Goal: Task Accomplishment & Management: Manage account settings

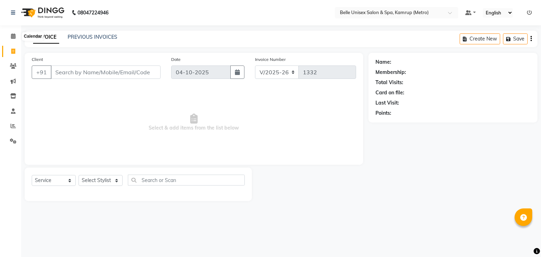
select select "7291"
select select "service"
click at [13, 127] on icon at bounding box center [13, 125] width 5 height 5
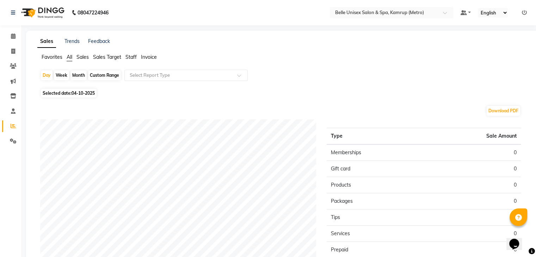
click at [76, 78] on div "Month" at bounding box center [78, 75] width 16 height 10
select select "10"
select select "2025"
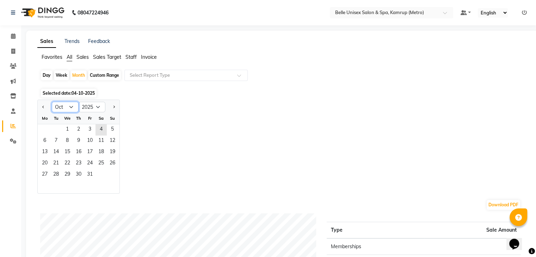
click at [68, 106] on select "Jan Feb Mar Apr May Jun [DATE] Aug Sep Oct Nov Dec" at bounding box center [65, 107] width 27 height 11
select select "9"
click at [52, 102] on select "Jan Feb Mar Apr May Jun [DATE] Aug Sep Oct Nov Dec" at bounding box center [65, 107] width 27 height 11
click at [58, 173] on span "30" at bounding box center [55, 175] width 11 height 11
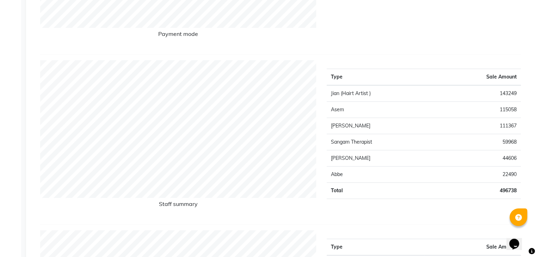
scroll to position [230, 0]
click at [450, 104] on td "115058" at bounding box center [478, 110] width 85 height 16
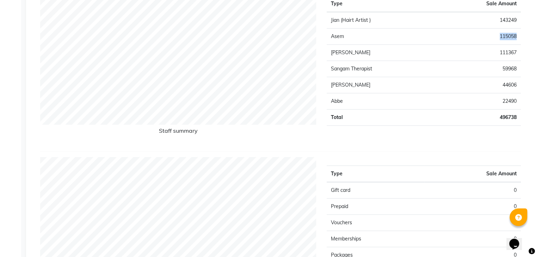
scroll to position [0, 0]
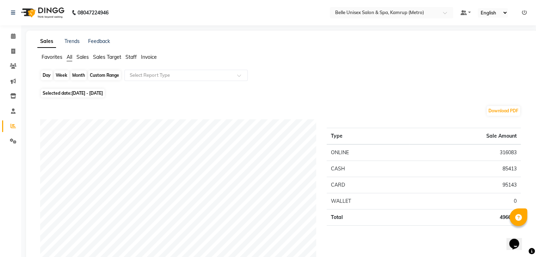
click at [78, 77] on div "Month" at bounding box center [78, 75] width 16 height 10
select select "9"
select select "2025"
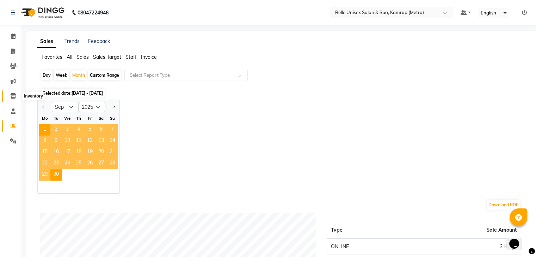
click at [11, 98] on icon at bounding box center [13, 95] width 6 height 5
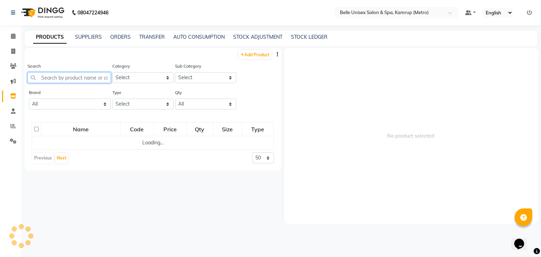
click at [47, 79] on input "text" at bounding box center [69, 77] width 84 height 11
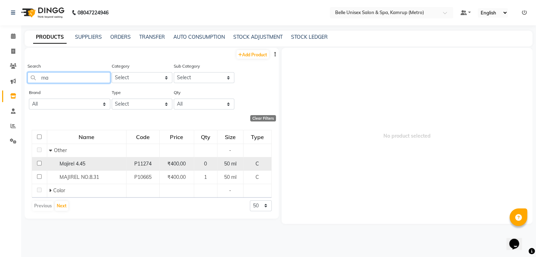
type input "m"
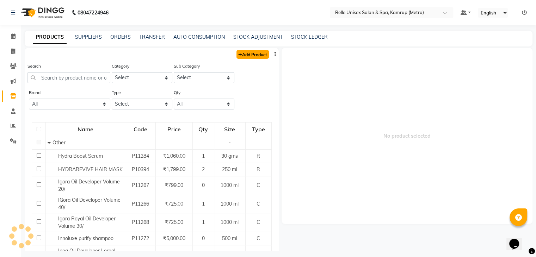
click at [239, 54] on link "Add Product" at bounding box center [253, 54] width 32 height 9
select select "true"
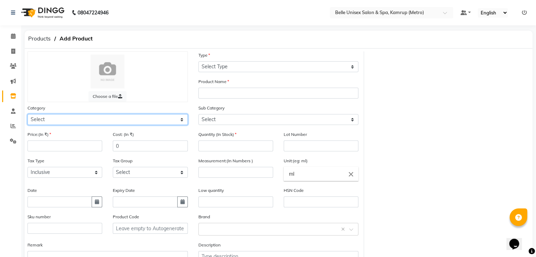
click at [60, 120] on select "Select Hair Skin Makeup Personal Care Appliances [PERSON_NAME] Waxing Disposabl…" at bounding box center [107, 119] width 160 height 11
select select "389101100"
click at [27, 115] on select "Select Hair Skin Makeup Personal Care Appliances [PERSON_NAME] Waxing Disposabl…" at bounding box center [107, 119] width 160 height 11
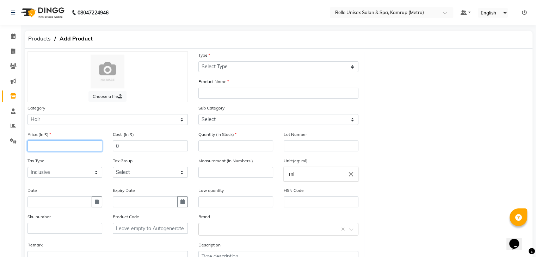
click at [61, 143] on input "number" at bounding box center [64, 146] width 75 height 11
type input "400"
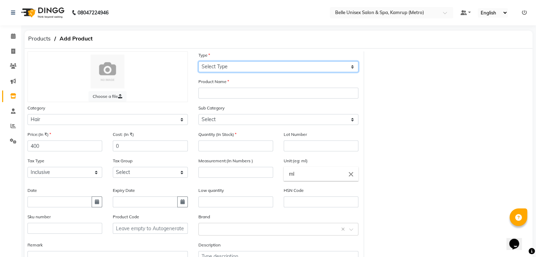
click at [243, 66] on select "Select Type Both Retail Consumable" at bounding box center [278, 66] width 160 height 11
select select "C"
click at [198, 62] on select "Select Type Both Retail Consumable" at bounding box center [278, 66] width 160 height 11
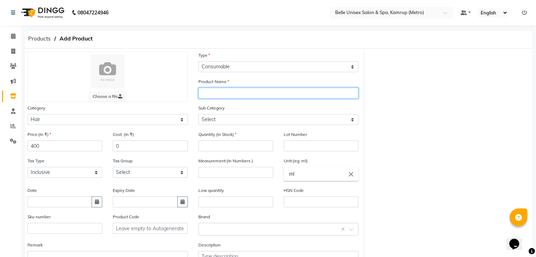
click at [223, 97] on input "text" at bounding box center [278, 93] width 160 height 11
type input "Majirel 6.62"
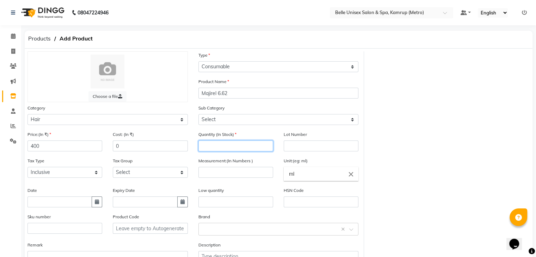
click at [203, 148] on input "number" at bounding box center [235, 146] width 75 height 11
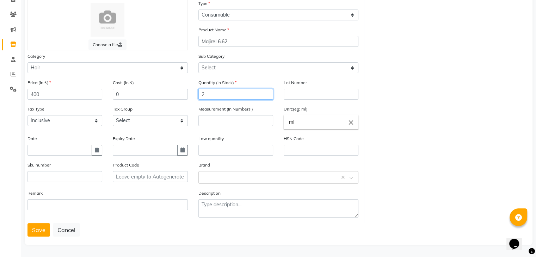
type input "2"
click at [230, 120] on input "number" at bounding box center [235, 120] width 75 height 11
type input "50"
click at [314, 117] on input "ml" at bounding box center [321, 122] width 75 height 14
type input "m"
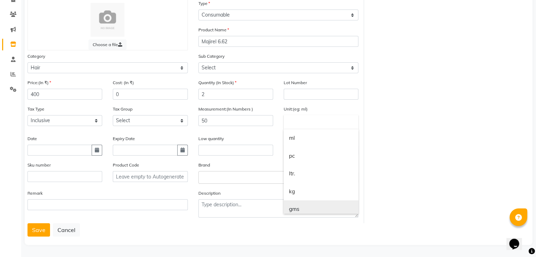
drag, startPoint x: 314, startPoint y: 117, endPoint x: 306, endPoint y: 206, distance: 89.9
click at [306, 129] on div "ml pc ltr. kg gms" at bounding box center [321, 122] width 75 height 14
click at [306, 206] on link "gms" at bounding box center [321, 210] width 75 height 18
type input "gms"
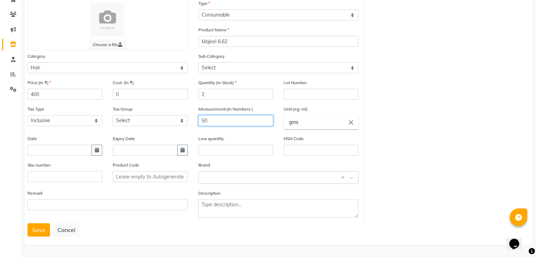
click at [217, 120] on input "50" at bounding box center [235, 120] width 75 height 11
type input "5"
type input "49.5"
click at [44, 230] on button "Save" at bounding box center [38, 229] width 23 height 13
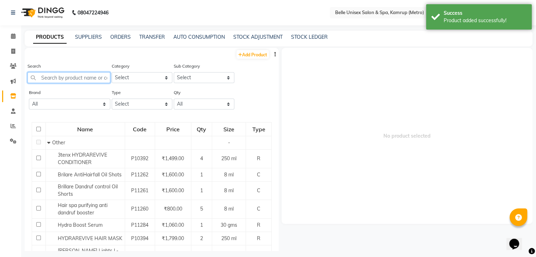
click at [62, 78] on input "text" at bounding box center [68, 77] width 83 height 11
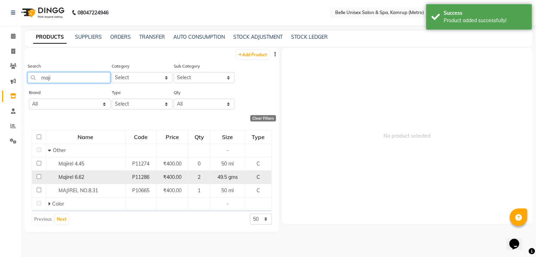
type input "maji"
click at [38, 176] on input "checkbox" at bounding box center [39, 176] width 5 height 5
checkbox input "true"
select select
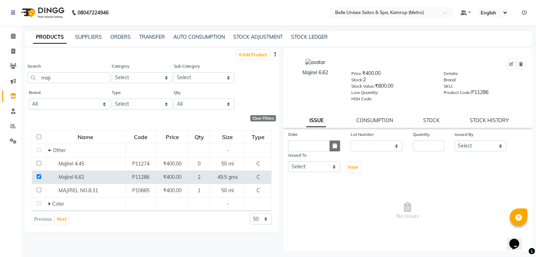
click at [334, 151] on button "button" at bounding box center [335, 146] width 11 height 11
select select "10"
select select "2025"
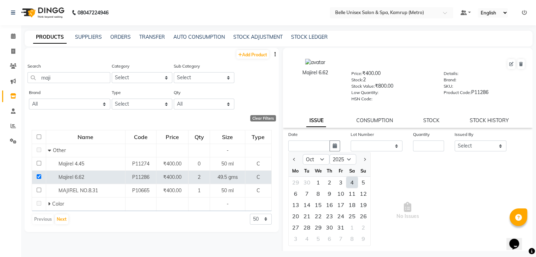
click at [352, 181] on div "4" at bounding box center [352, 182] width 11 height 11
type input "04-10-2025"
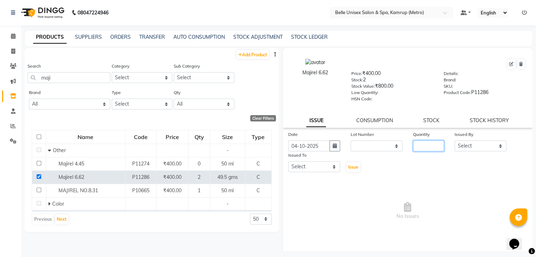
click at [422, 146] on input "number" at bounding box center [428, 146] width 31 height 11
type input "1"
click at [467, 149] on select "Select ABBE Admin id [PERSON_NAME] ASEM COUNTER SALE [PERSON_NAME] [PERSON_NAME…" at bounding box center [481, 146] width 52 height 11
select select "91964"
click at [455, 143] on select "Select ABBE Admin id [PERSON_NAME] ASEM COUNTER SALE [PERSON_NAME] [PERSON_NAME…" at bounding box center [481, 146] width 52 height 11
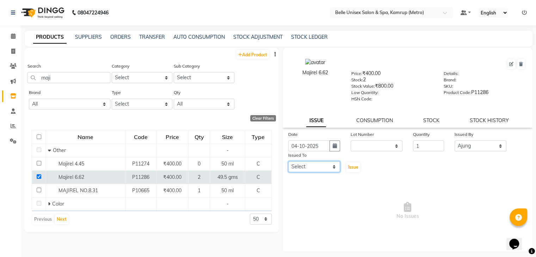
click at [331, 166] on select "Select ABBE Admin id [PERSON_NAME] ASEM COUNTER SALE [PERSON_NAME] [PERSON_NAME…" at bounding box center [314, 166] width 52 height 11
select select "76986"
click at [288, 164] on select "Select ABBE Admin id [PERSON_NAME] ASEM COUNTER SALE [PERSON_NAME] [PERSON_NAME…" at bounding box center [314, 166] width 52 height 11
click at [350, 170] on span "Issue" at bounding box center [353, 167] width 10 height 5
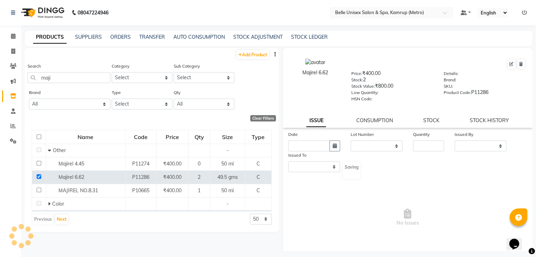
select select
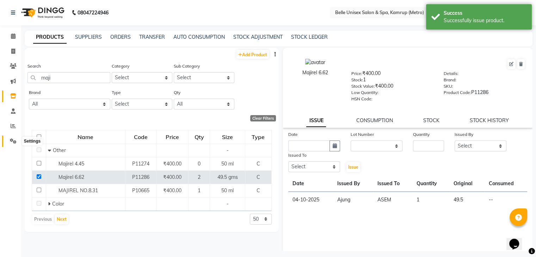
click at [14, 143] on icon at bounding box center [13, 141] width 7 height 5
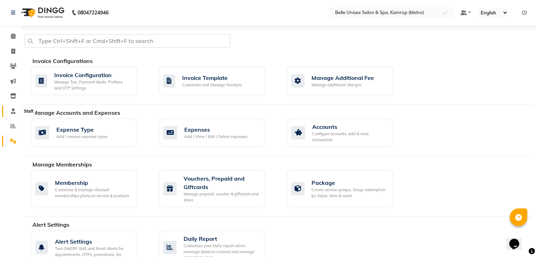
click at [13, 109] on icon at bounding box center [13, 111] width 5 height 5
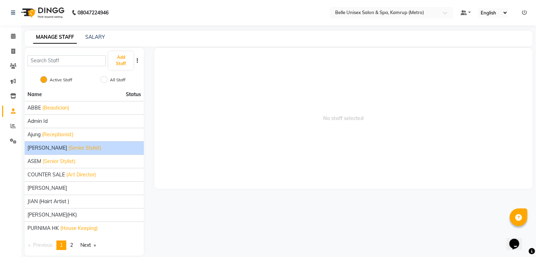
scroll to position [8, 0]
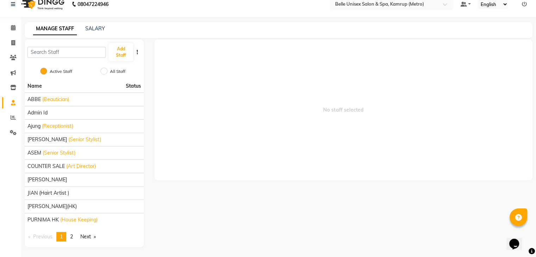
click at [137, 53] on icon "button" at bounding box center [137, 52] width 1 height 5
click at [89, 233] on link "Next page" at bounding box center [88, 237] width 23 height 10
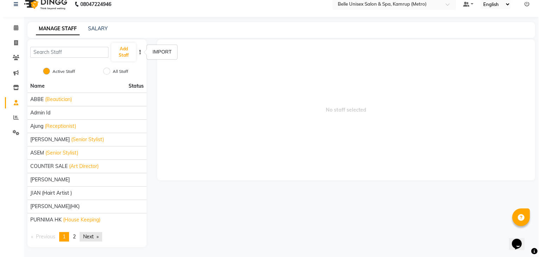
scroll to position [0, 0]
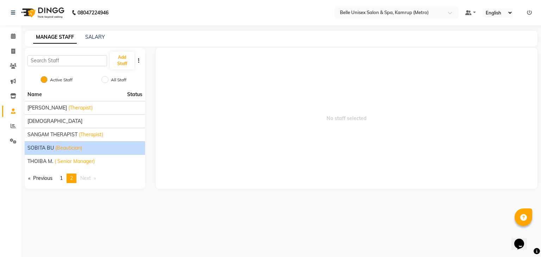
click at [94, 150] on div "SOBITA BU (Beautician)" at bounding box center [84, 148] width 115 height 7
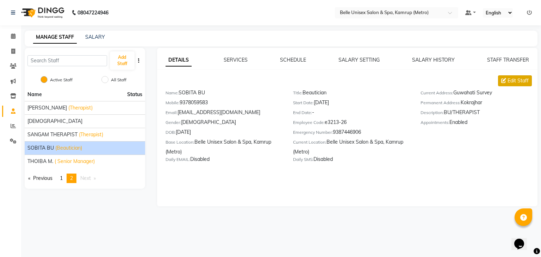
click at [512, 78] on span "Edit Staff" at bounding box center [518, 80] width 21 height 7
select select "[DEMOGRAPHIC_DATA]"
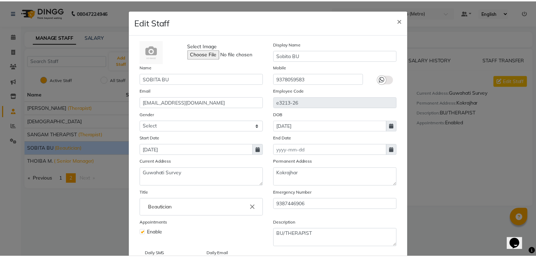
scroll to position [56, 0]
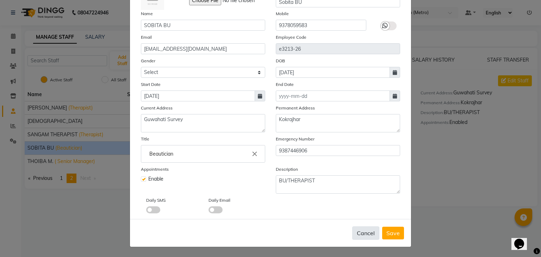
click at [358, 232] on button "Cancel" at bounding box center [365, 233] width 27 height 13
select select
checkbox input "false"
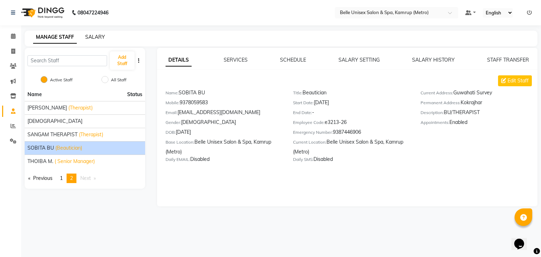
click at [97, 36] on link "SALARY" at bounding box center [95, 37] width 20 height 6
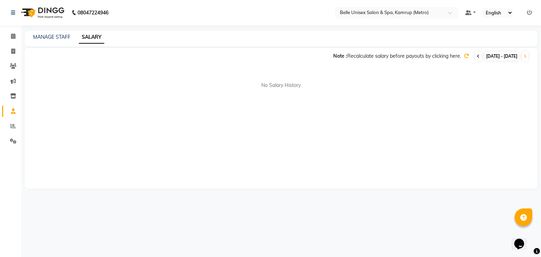
click at [477, 57] on icon at bounding box center [478, 56] width 3 height 4
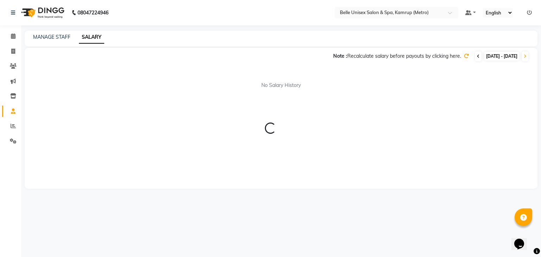
click at [477, 57] on icon at bounding box center [478, 56] width 3 height 4
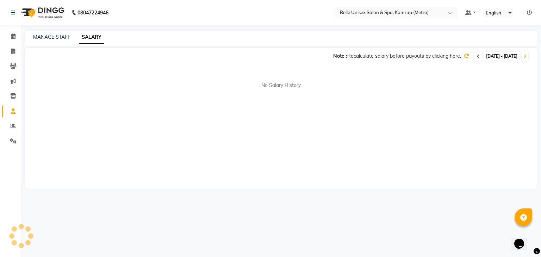
click at [477, 57] on icon at bounding box center [478, 56] width 3 height 4
click at [47, 39] on link "MANAGE STAFF" at bounding box center [51, 37] width 37 height 6
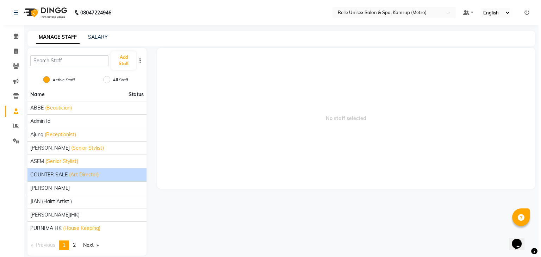
scroll to position [8, 0]
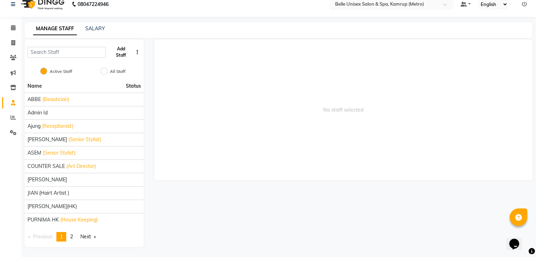
click at [124, 54] on button "Add Staff" at bounding box center [121, 52] width 24 height 18
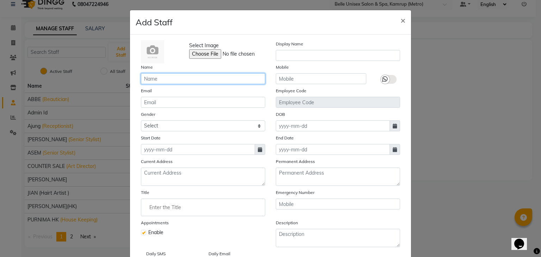
click at [171, 80] on input "text" at bounding box center [203, 78] width 124 height 11
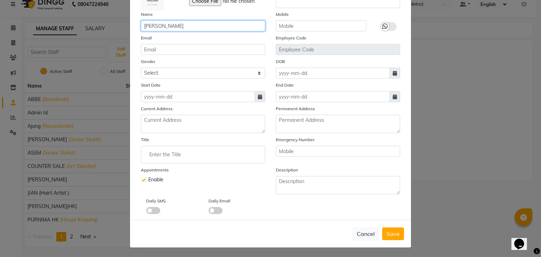
scroll to position [0, 0]
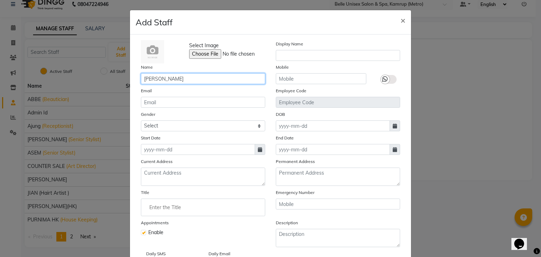
type input "[PERSON_NAME]"
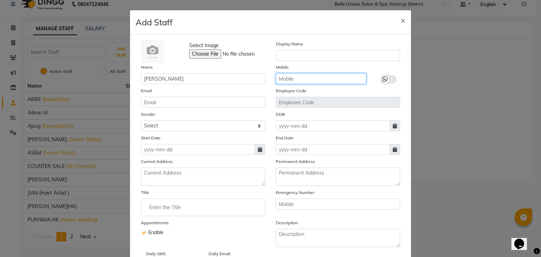
click at [293, 80] on input "text" at bounding box center [321, 78] width 91 height 11
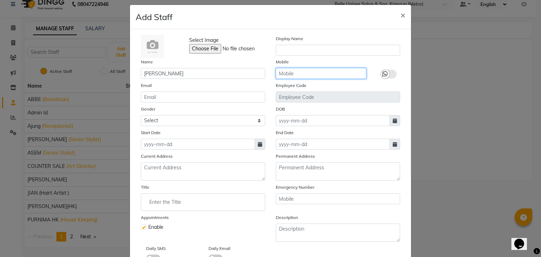
scroll to position [1, 0]
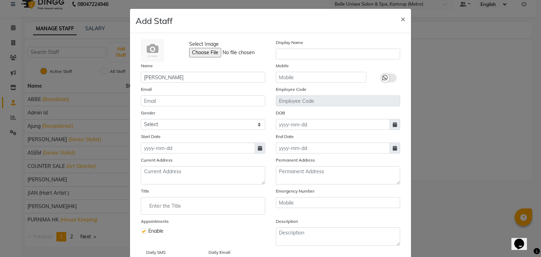
click at [288, 48] on div "Display Name" at bounding box center [338, 50] width 135 height 23
click at [286, 55] on input "text" at bounding box center [338, 54] width 124 height 11
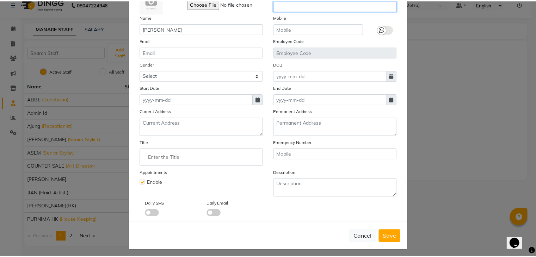
scroll to position [56, 0]
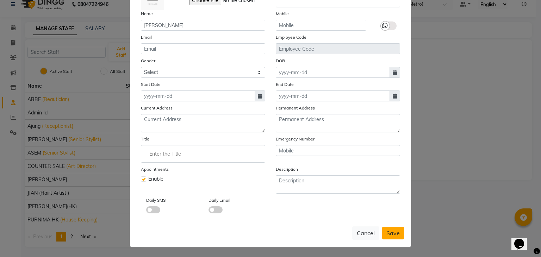
click at [390, 236] on span "Save" at bounding box center [393, 233] width 13 height 7
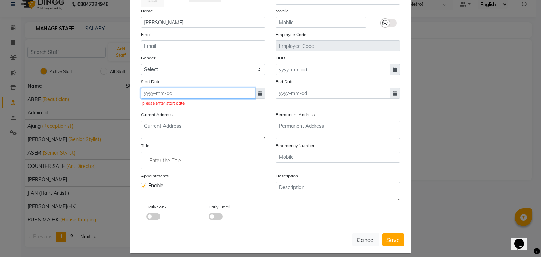
click at [223, 96] on input at bounding box center [198, 93] width 114 height 11
select select "10"
select select "2025"
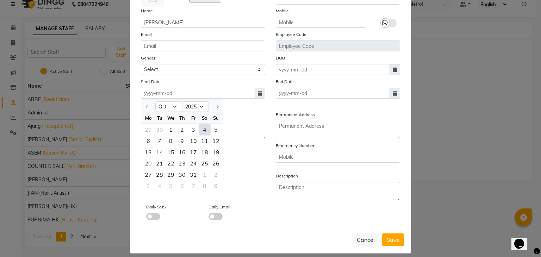
click at [206, 130] on div "4" at bounding box center [204, 129] width 11 height 11
type input "04-10-2025"
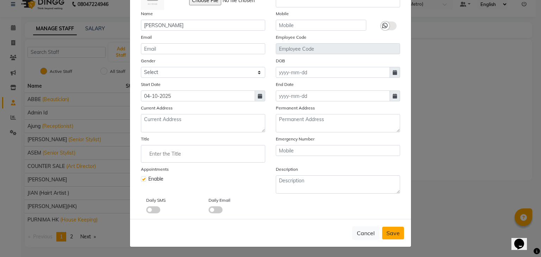
click at [389, 234] on span "Save" at bounding box center [393, 233] width 13 height 7
checkbox input "false"
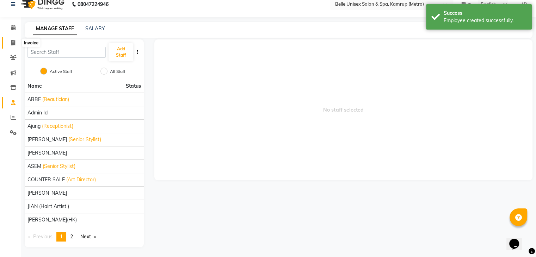
click at [12, 44] on icon at bounding box center [13, 42] width 4 height 5
select select "service"
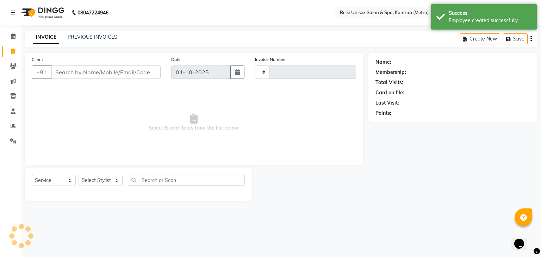
type input "1332"
select select "7291"
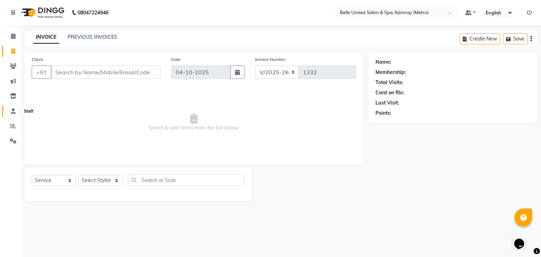
click at [16, 113] on span at bounding box center [13, 112] width 12 height 8
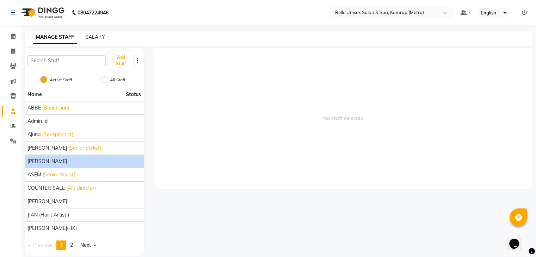
click at [109, 165] on li "[PERSON_NAME]" at bounding box center [84, 161] width 119 height 13
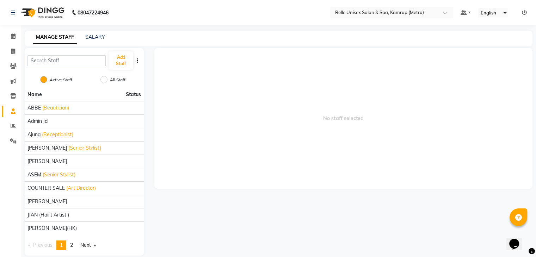
click at [137, 65] on div "Add Staff" at bounding box center [84, 60] width 119 height 25
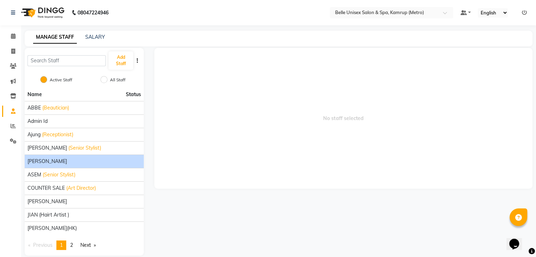
click at [87, 155] on li "[PERSON_NAME]" at bounding box center [84, 161] width 119 height 13
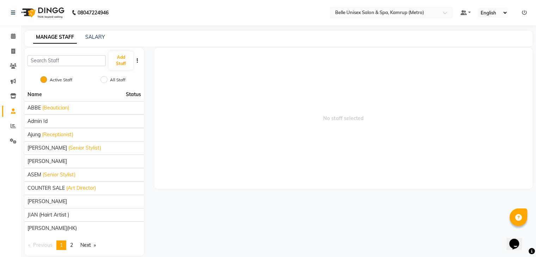
click at [135, 60] on button "button" at bounding box center [137, 60] width 7 height 7
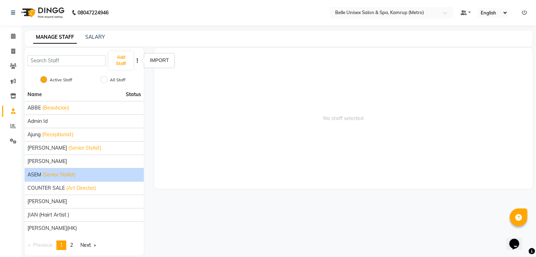
click at [54, 179] on li "ASEM (Senior Stylist)" at bounding box center [84, 174] width 119 height 13
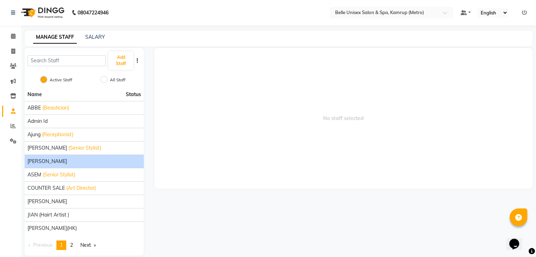
click at [56, 164] on div "[PERSON_NAME]" at bounding box center [84, 161] width 114 height 7
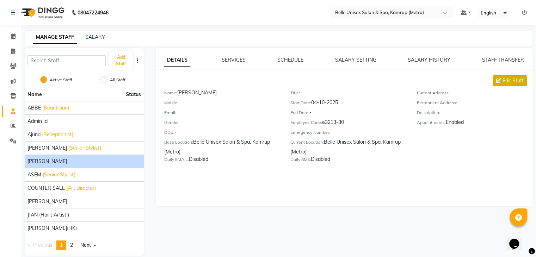
click at [506, 78] on span "Edit Staff" at bounding box center [513, 80] width 21 height 7
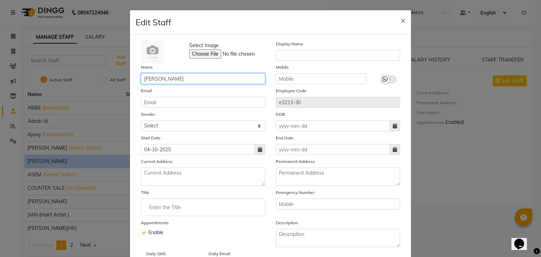
click at [189, 79] on input "[PERSON_NAME]" at bounding box center [203, 78] width 124 height 11
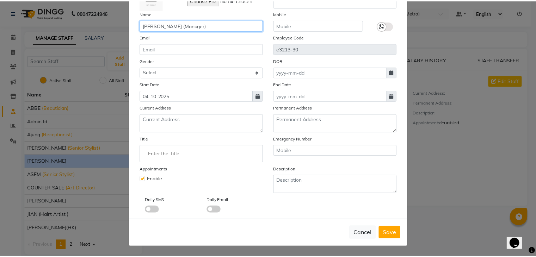
scroll to position [56, 0]
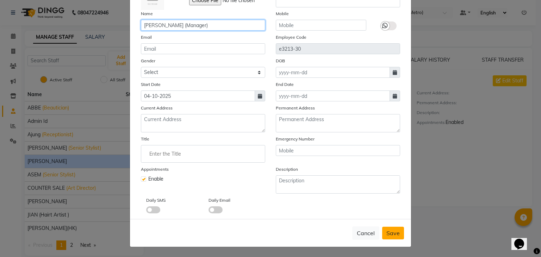
type input "[PERSON_NAME] (Manager)"
click at [388, 231] on span "Save" at bounding box center [393, 233] width 13 height 7
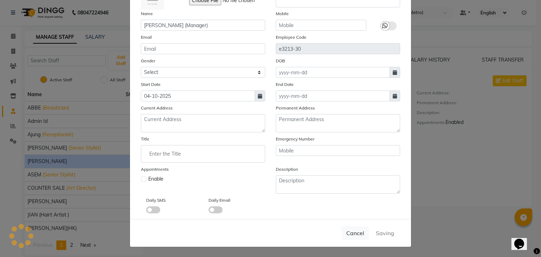
checkbox input "false"
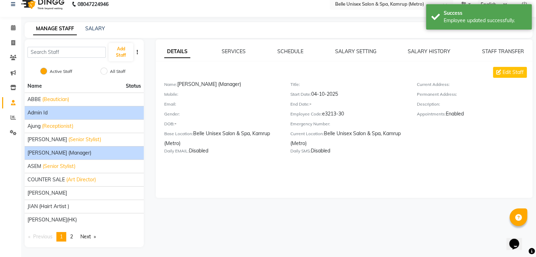
scroll to position [0, 0]
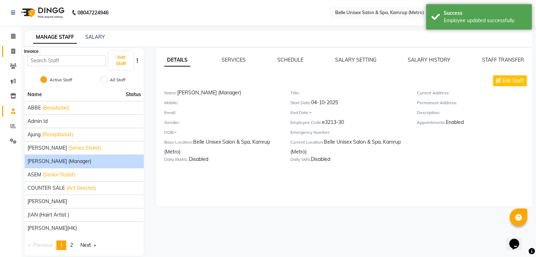
click at [11, 50] on icon at bounding box center [13, 51] width 4 height 5
select select "service"
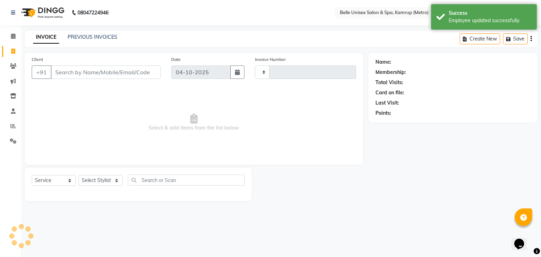
type input "1332"
select select "7291"
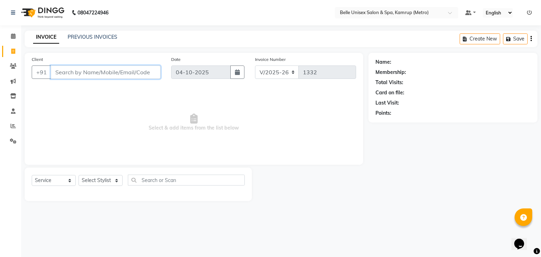
click at [81, 70] on input "Client" at bounding box center [106, 72] width 110 height 13
click at [108, 181] on select "Select Stylist ABBE Admin id Ajung [PERSON_NAME] UHD [PERSON_NAME] COUNTER SALE…" at bounding box center [101, 180] width 44 height 11
select select "88545"
click at [79, 176] on select "Select Stylist ABBE Admin id Ajung [PERSON_NAME] UHD [PERSON_NAME] COUNTER SALE…" at bounding box center [101, 180] width 44 height 11
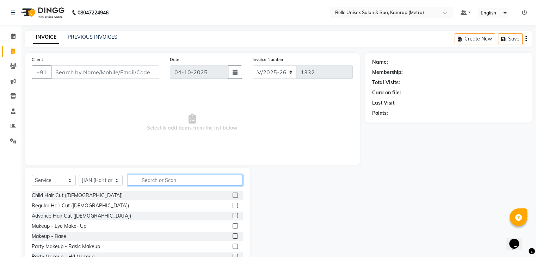
click at [166, 177] on input "text" at bounding box center [185, 180] width 115 height 11
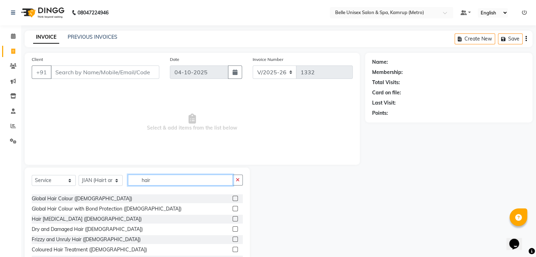
scroll to position [246, 0]
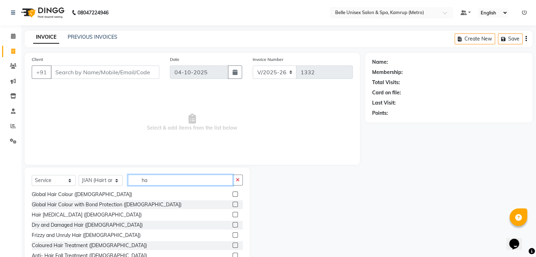
type input "h"
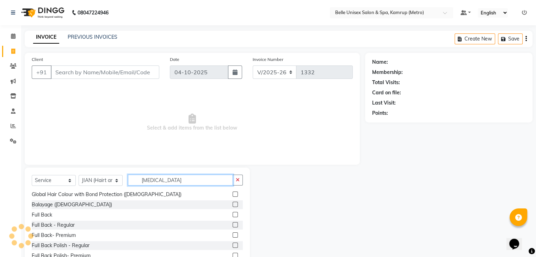
scroll to position [0, 0]
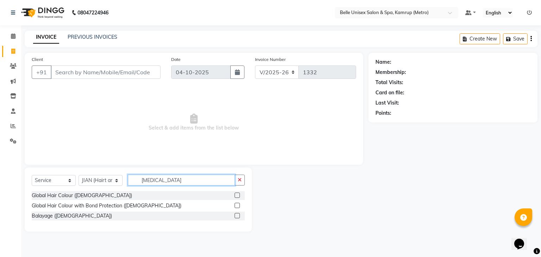
type input "[MEDICAL_DATA]"
click at [238, 214] on label at bounding box center [237, 215] width 5 height 5
click at [238, 214] on input "checkbox" at bounding box center [237, 216] width 5 height 5
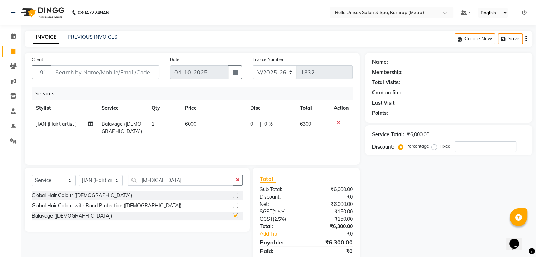
checkbox input "false"
click at [180, 178] on input "[MEDICAL_DATA]" at bounding box center [180, 180] width 105 height 11
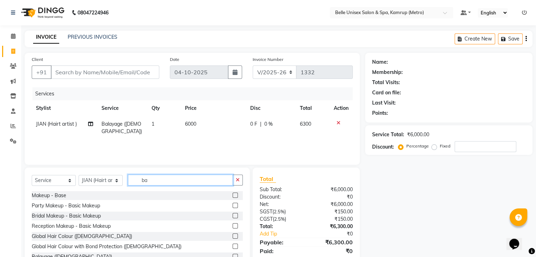
type input "b"
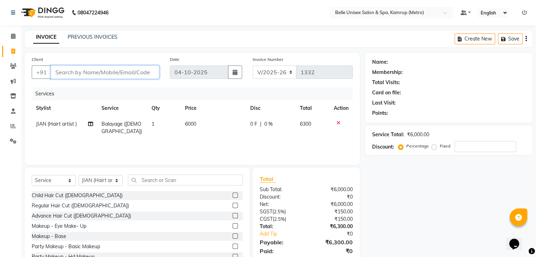
click at [90, 76] on input "Client" at bounding box center [105, 72] width 109 height 13
click at [86, 75] on input "Client" at bounding box center [105, 72] width 109 height 13
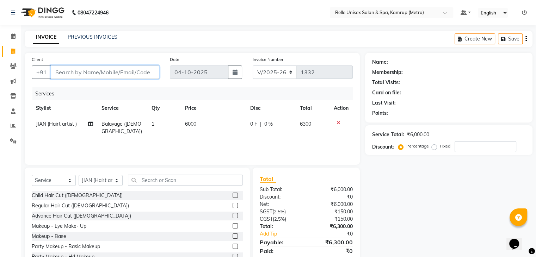
click at [80, 67] on input "Client" at bounding box center [105, 72] width 109 height 13
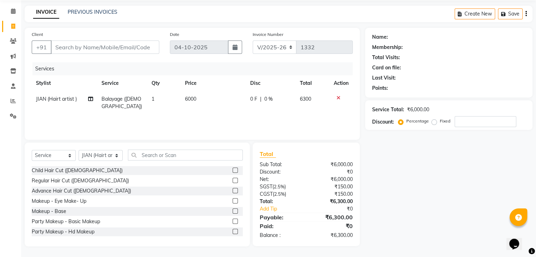
click at [461, 46] on div "Membership:" at bounding box center [448, 47] width 153 height 7
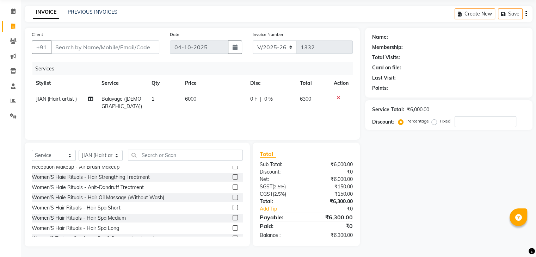
scroll to position [137, 0]
click at [193, 100] on span "6000" at bounding box center [190, 99] width 11 height 6
select select "88545"
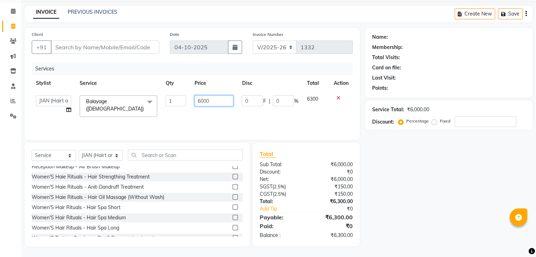
click at [216, 99] on input "6000" at bounding box center [214, 101] width 39 height 11
type input "6"
type input "7500"
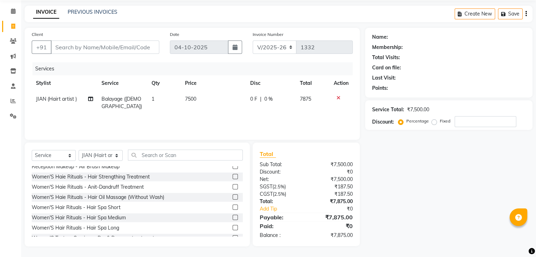
click at [272, 99] on span "0 %" at bounding box center [268, 99] width 8 height 7
select select "88545"
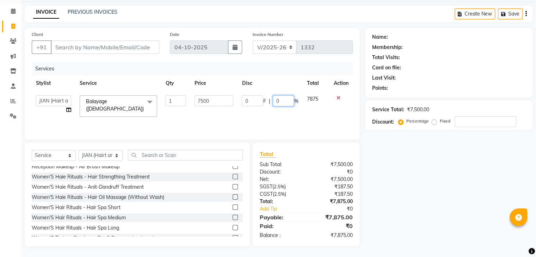
click at [283, 98] on input "0" at bounding box center [283, 101] width 21 height 11
type input "10"
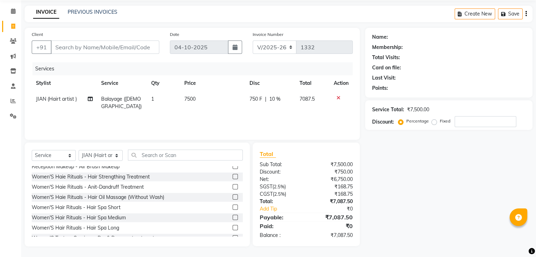
click at [297, 112] on tr "JIAN (Hairt artist ) [PERSON_NAME] ([DEMOGRAPHIC_DATA]) 1 7500 750 F | 10 % 708…" at bounding box center [192, 102] width 321 height 23
click at [292, 99] on td "750 F | 10 %" at bounding box center [270, 102] width 50 height 23
select select "88545"
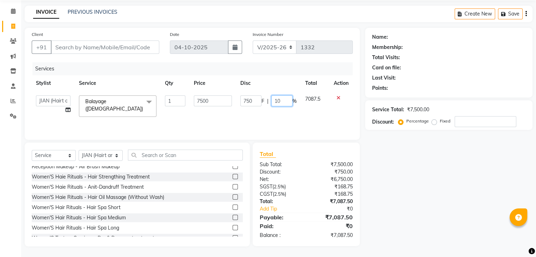
click at [287, 103] on input "10" at bounding box center [281, 101] width 21 height 11
type input "1"
type input "10"
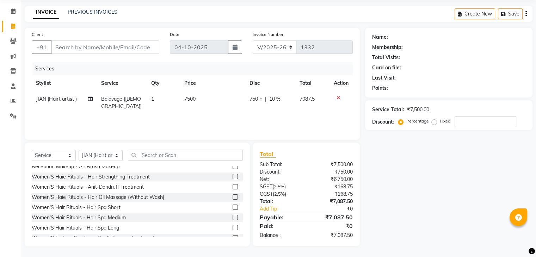
click at [309, 119] on div "Services Stylist Service Qty Price Disc Total Action JIAN (Hairt artist ) [PERS…" at bounding box center [192, 97] width 321 height 70
click at [338, 98] on icon at bounding box center [339, 98] width 4 height 5
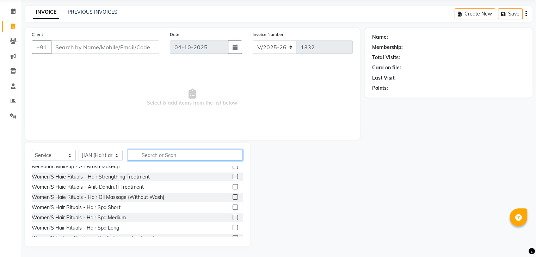
click at [184, 157] on input "text" at bounding box center [185, 155] width 115 height 11
type input "n"
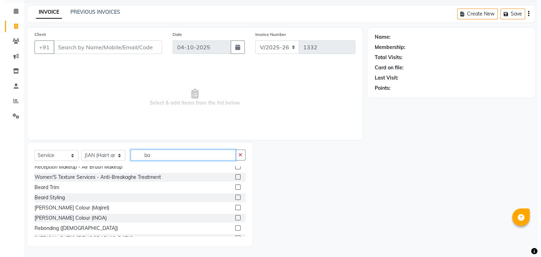
scroll to position [52, 0]
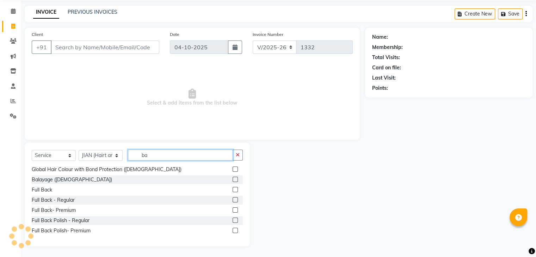
type input "ba"
click at [233, 178] on label at bounding box center [235, 179] width 5 height 5
click at [233, 178] on input "checkbox" at bounding box center [235, 180] width 5 height 5
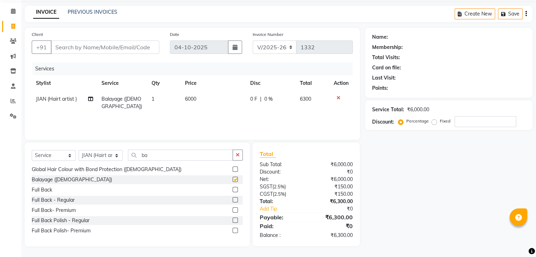
checkbox input "false"
click at [193, 96] on span "6000" at bounding box center [190, 99] width 11 height 6
select select "88545"
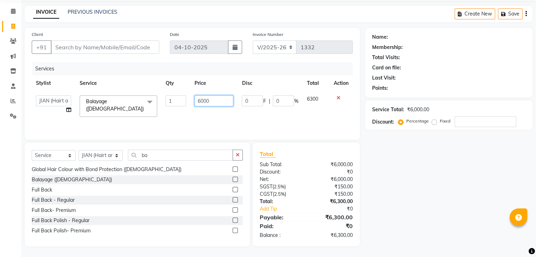
click at [215, 99] on input "6000" at bounding box center [214, 101] width 39 height 11
type input "6"
type input "7500"
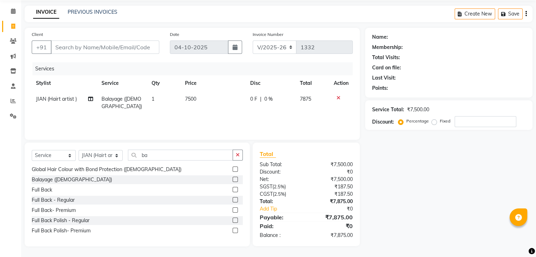
click at [266, 99] on span "0 %" at bounding box center [268, 99] width 8 height 7
select select "88545"
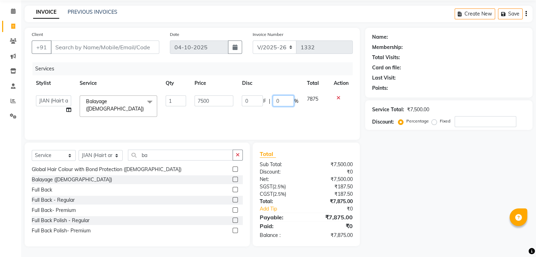
click at [287, 99] on input "0" at bounding box center [283, 101] width 21 height 11
type input "10"
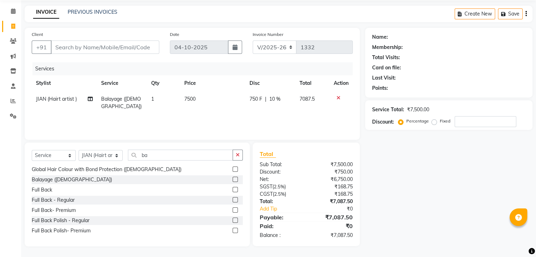
click at [301, 124] on div "Services Stylist Service Qty Price Disc Total Action JIAN (Hairt artist ) [PERS…" at bounding box center [192, 97] width 321 height 70
click at [87, 43] on input "Client" at bounding box center [105, 47] width 109 height 13
type input "6"
type input "0"
type input "6"
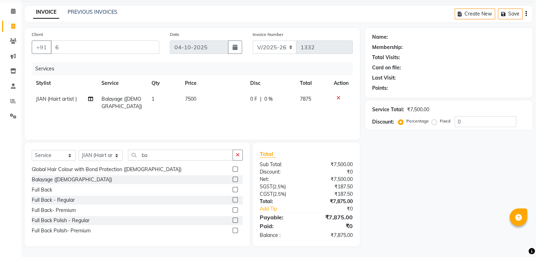
click at [268, 99] on span "0 %" at bounding box center [268, 99] width 8 height 7
select select "88545"
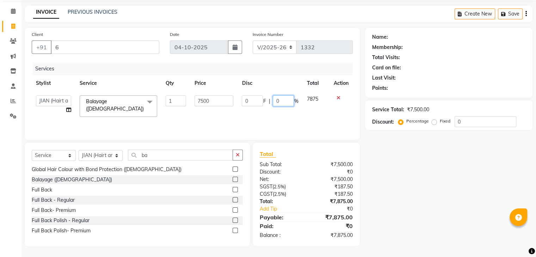
click at [283, 103] on input "0" at bounding box center [283, 101] width 21 height 11
type input "10"
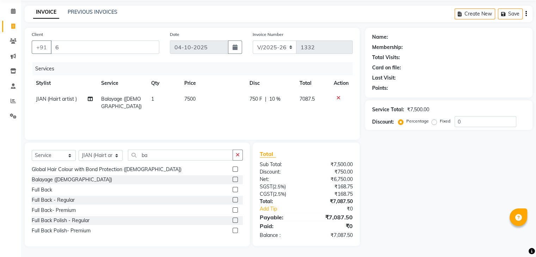
click at [297, 116] on div "Services Stylist Service Qty Price Disc Total Action JIAN (Hairt artist ) [PERS…" at bounding box center [192, 97] width 321 height 70
click at [96, 51] on input "6" at bounding box center [105, 47] width 109 height 13
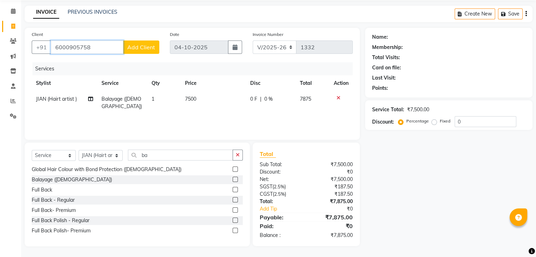
type input "6000905758"
click at [148, 45] on span "Add Client" at bounding box center [141, 47] width 28 height 7
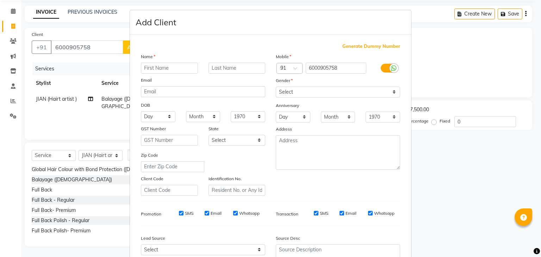
click at [169, 69] on input "text" at bounding box center [169, 68] width 57 height 11
type input "[PERSON_NAME]"
click at [217, 67] on input "text" at bounding box center [237, 68] width 57 height 11
type input "[PERSON_NAME]"
click at [301, 90] on select "Select [DEMOGRAPHIC_DATA] [DEMOGRAPHIC_DATA] Other Prefer Not To Say" at bounding box center [338, 92] width 124 height 11
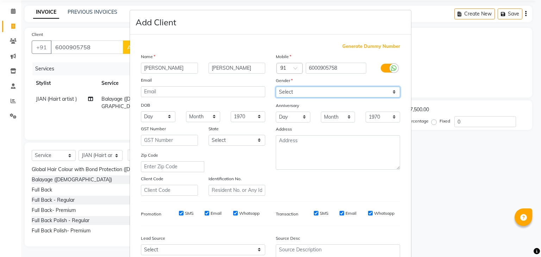
select select "[DEMOGRAPHIC_DATA]"
click at [276, 87] on select "Select [DEMOGRAPHIC_DATA] [DEMOGRAPHIC_DATA] Other Prefer Not To Say" at bounding box center [338, 92] width 124 height 11
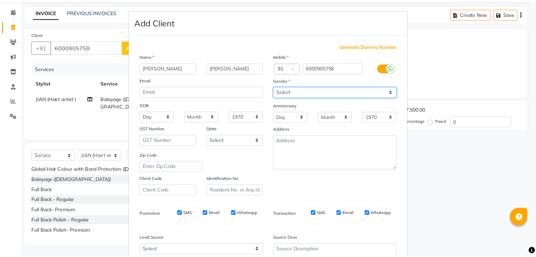
scroll to position [72, 0]
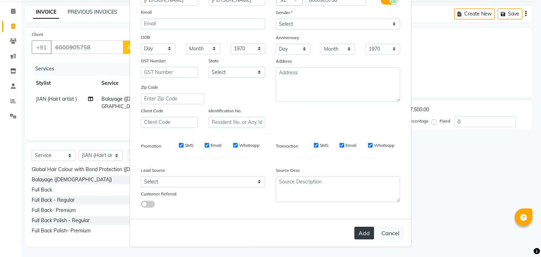
click at [360, 238] on button "Add" at bounding box center [365, 233] width 20 height 13
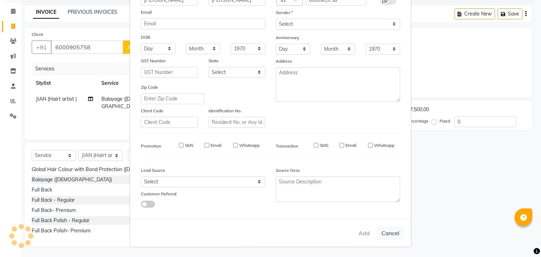
type input "60******58"
select select
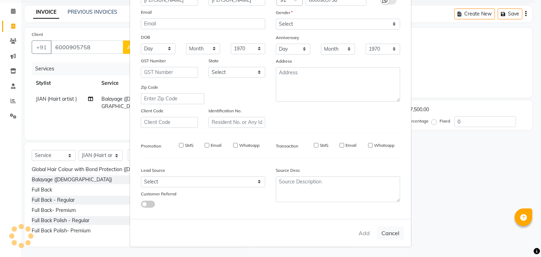
select select
checkbox input "false"
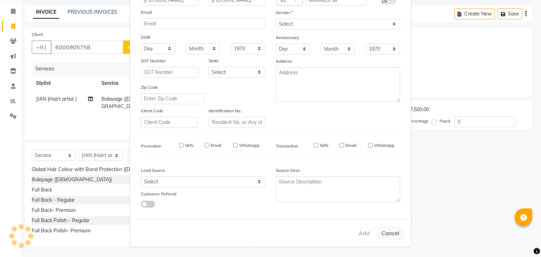
checkbox input "false"
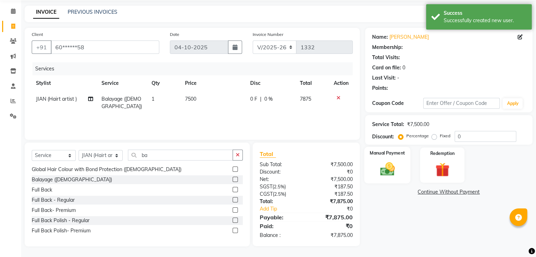
click at [381, 166] on img at bounding box center [387, 169] width 24 height 17
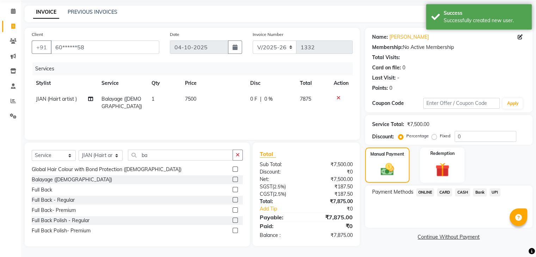
click at [448, 192] on span "CARD" at bounding box center [444, 193] width 15 height 8
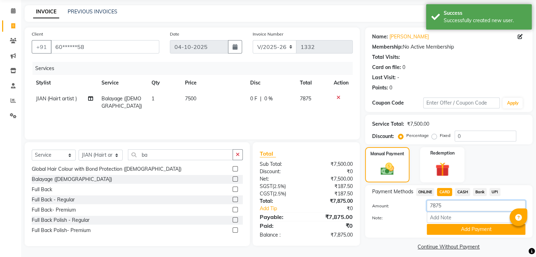
click at [450, 205] on input "7875" at bounding box center [476, 206] width 99 height 11
type input "7"
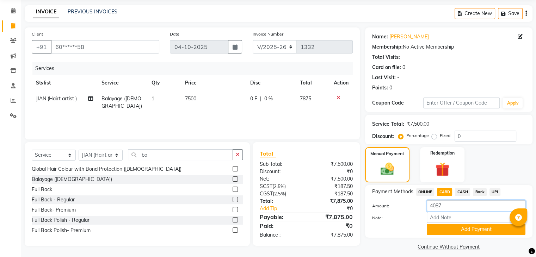
type input "4087"
click at [470, 142] on div "Service Total: ₹7,500.00 Discount: Percentage Fixed 0" at bounding box center [448, 130] width 167 height 30
click at [472, 136] on input "0" at bounding box center [486, 136] width 62 height 11
type input "10"
click at [489, 156] on div "Manual Payment Redemption" at bounding box center [449, 164] width 178 height 35
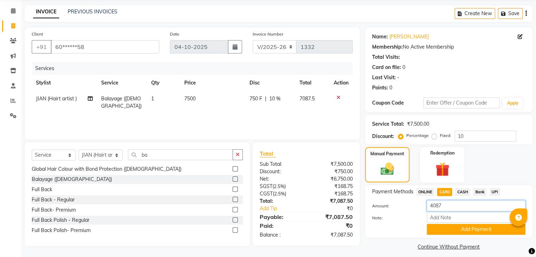
click at [450, 206] on input "4087" at bounding box center [476, 206] width 99 height 11
type input "4"
click at [467, 195] on span "CASH" at bounding box center [462, 192] width 15 height 8
click at [454, 208] on input "7087.5" at bounding box center [476, 206] width 99 height 11
type input "7"
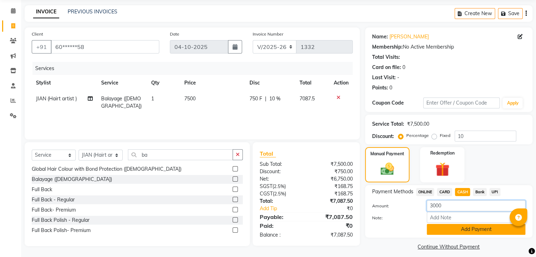
type input "3000"
click at [462, 228] on button "Add Payment" at bounding box center [476, 229] width 99 height 11
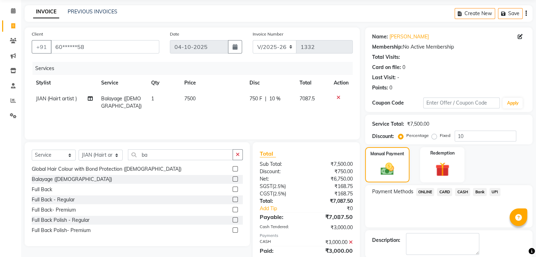
click at [446, 190] on span "CARD" at bounding box center [444, 192] width 15 height 8
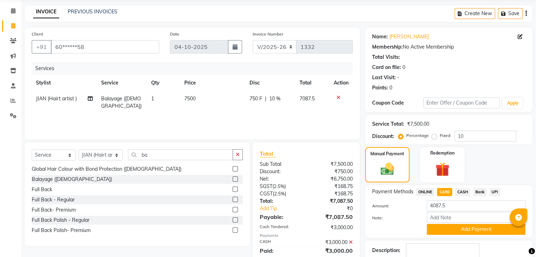
scroll to position [71, 0]
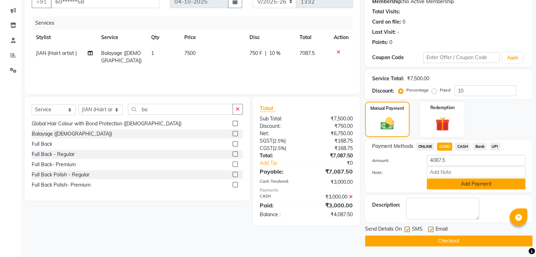
click at [481, 185] on button "Add Payment" at bounding box center [476, 184] width 99 height 11
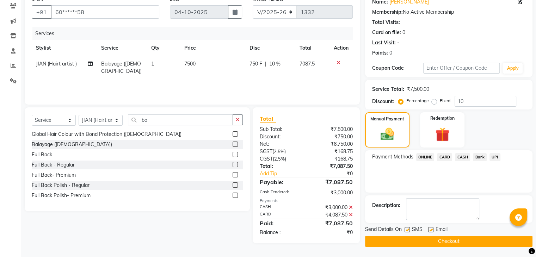
click at [454, 241] on button "Checkout" at bounding box center [448, 241] width 167 height 11
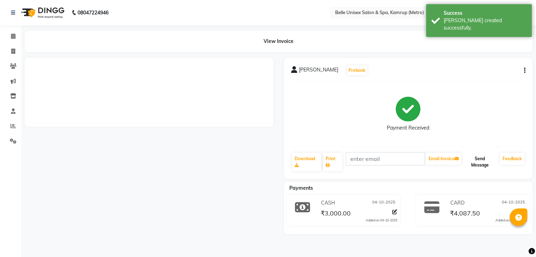
click at [480, 160] on button "Send Message" at bounding box center [480, 162] width 34 height 18
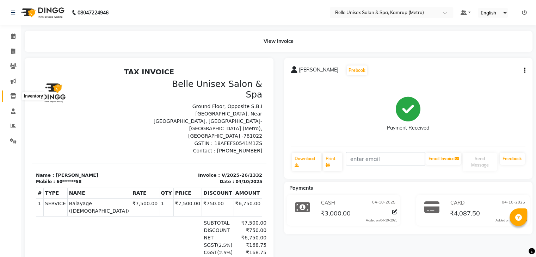
click at [17, 94] on span at bounding box center [13, 96] width 12 height 8
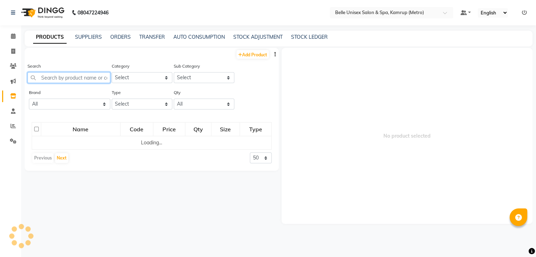
click at [59, 78] on input "text" at bounding box center [68, 77] width 83 height 11
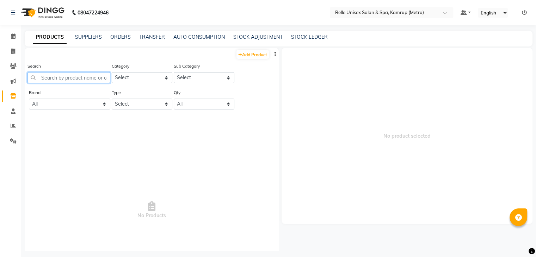
type input "D"
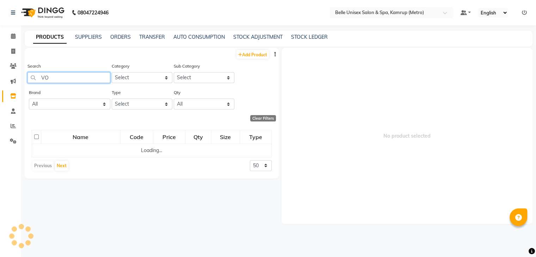
type input "V"
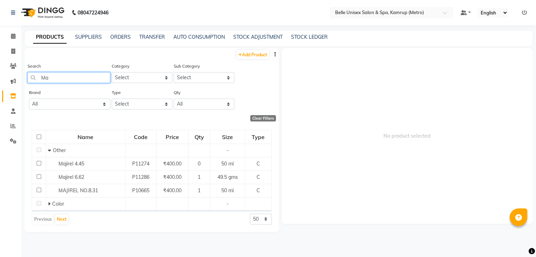
type input "M"
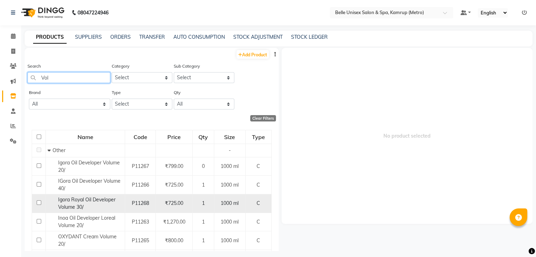
type input "Vol"
click at [41, 203] on input "checkbox" at bounding box center [39, 203] width 5 height 5
checkbox input "true"
select select
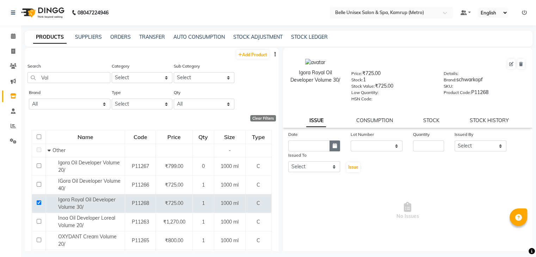
click at [333, 148] on icon "button" at bounding box center [335, 145] width 4 height 5
select select "10"
select select "2025"
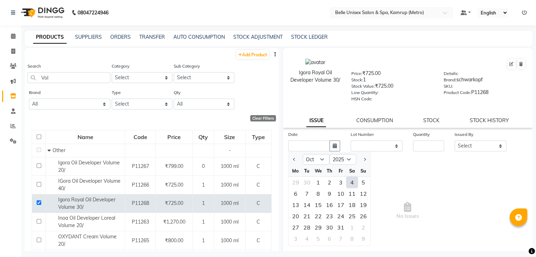
click at [354, 182] on div "4" at bounding box center [352, 182] width 11 height 11
type input "04-10-2025"
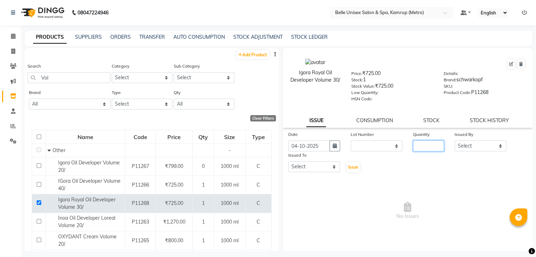
click at [423, 149] on input "number" at bounding box center [428, 146] width 31 height 11
type input "1"
click at [477, 148] on select "Select ABBE Admin id Ajung [PERSON_NAME] UHD [PERSON_NAME] (Manager) ASEM COUNT…" at bounding box center [481, 146] width 52 height 11
select select "91964"
click at [455, 143] on select "Select ABBE Admin id Ajung [PERSON_NAME] UHD [PERSON_NAME] (Manager) ASEM COUNT…" at bounding box center [481, 146] width 52 height 11
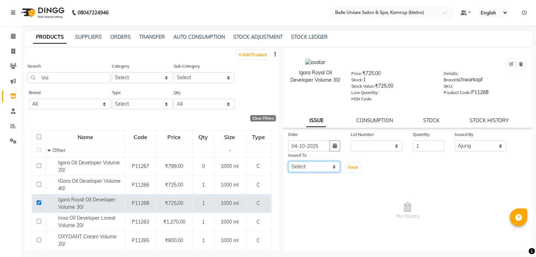
click at [326, 167] on select "Select ABBE Admin id Ajung [PERSON_NAME] UHD [PERSON_NAME] (Manager) ASEM COUNT…" at bounding box center [314, 166] width 52 height 11
select select "88545"
click at [288, 164] on select "Select ABBE Admin id Ajung [PERSON_NAME] UHD [PERSON_NAME] (Manager) ASEM COUNT…" at bounding box center [314, 166] width 52 height 11
click at [85, 78] on input "Vol" at bounding box center [68, 77] width 83 height 11
click at [351, 167] on span "Issue" at bounding box center [353, 167] width 10 height 5
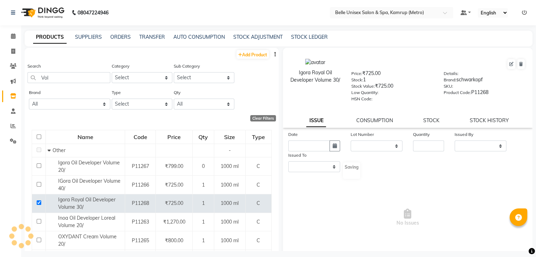
select select
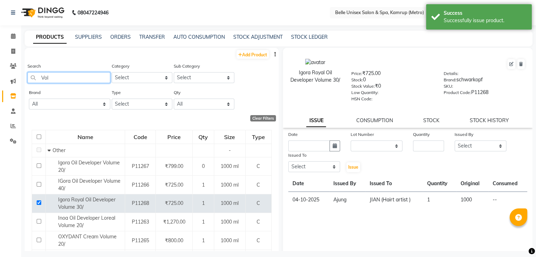
click at [98, 77] on input "Vol" at bounding box center [68, 77] width 83 height 11
type input "V"
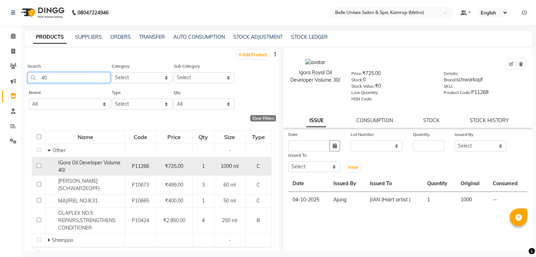
type input "40"
click at [37, 167] on input "checkbox" at bounding box center [39, 166] width 5 height 5
checkbox input "true"
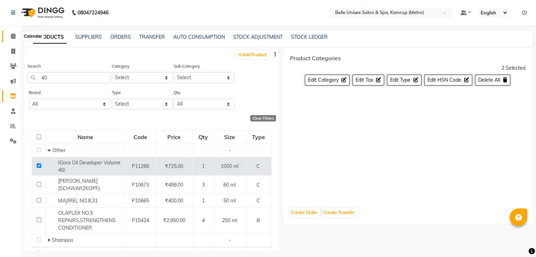
click at [11, 37] on icon at bounding box center [13, 35] width 5 height 5
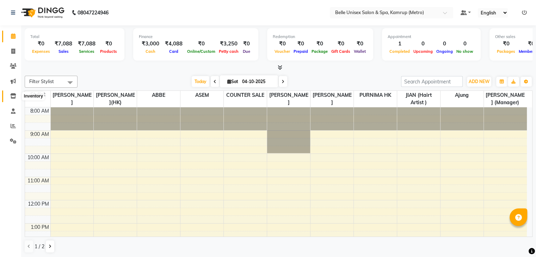
click at [13, 96] on icon at bounding box center [13, 95] width 6 height 5
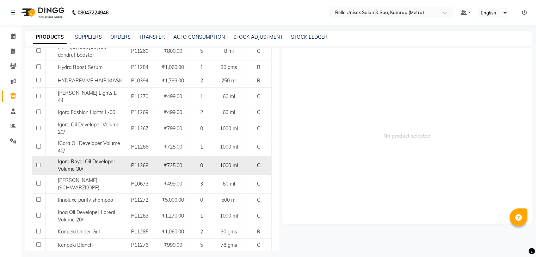
scroll to position [158, 0]
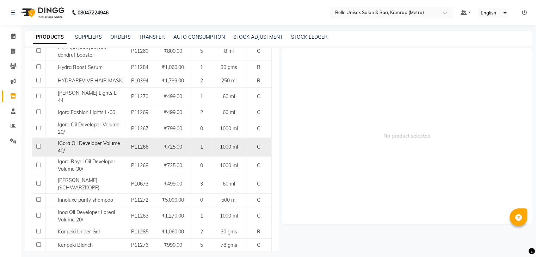
click at [37, 144] on input "checkbox" at bounding box center [38, 146] width 5 height 5
checkbox input "true"
select select
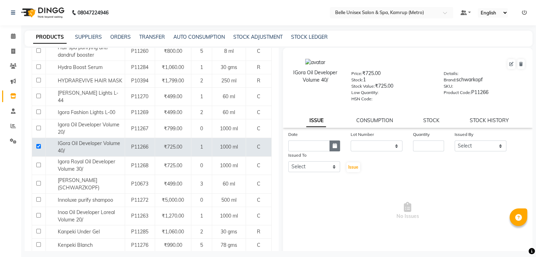
click at [336, 149] on button "button" at bounding box center [335, 146] width 11 height 11
select select "10"
select select "2025"
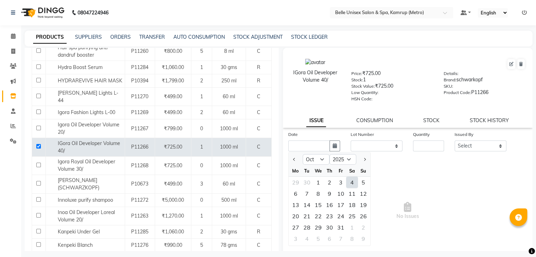
click at [354, 184] on div "4" at bounding box center [352, 182] width 11 height 11
type input "04-10-2025"
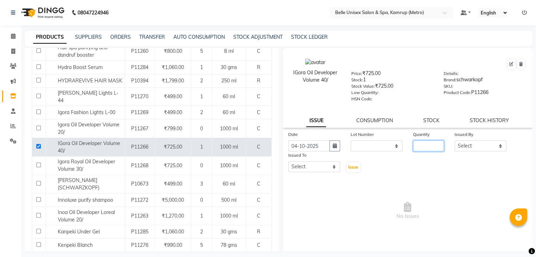
click at [431, 150] on input "number" at bounding box center [428, 146] width 31 height 11
type input "1"
click at [477, 152] on select "Select ABBE Admin id Ajung [PERSON_NAME] UHD [PERSON_NAME] (Manager) ASEM COUNT…" at bounding box center [481, 146] width 52 height 11
select select "91964"
click at [455, 143] on select "Select ABBE Admin id Ajung [PERSON_NAME] UHD [PERSON_NAME] (Manager) ASEM COUNT…" at bounding box center [481, 146] width 52 height 11
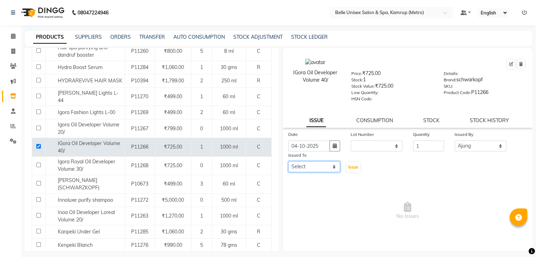
click at [317, 168] on select "Select ABBE Admin id Ajung [PERSON_NAME] UHD [PERSON_NAME] (Manager) ASEM COUNT…" at bounding box center [314, 166] width 52 height 11
select select "88545"
click at [288, 164] on select "Select ABBE Admin id Ajung [PERSON_NAME] UHD [PERSON_NAME] (Manager) ASEM COUNT…" at bounding box center [314, 166] width 52 height 11
click at [352, 168] on span "Issue" at bounding box center [353, 167] width 10 height 5
select select
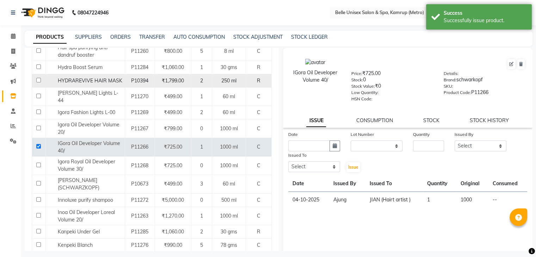
scroll to position [0, 0]
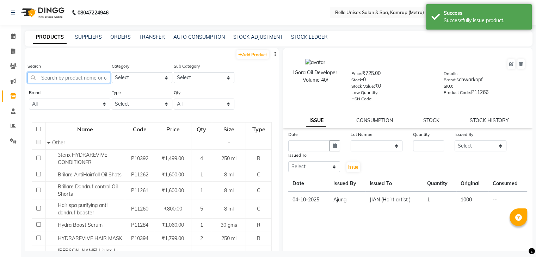
click at [64, 75] on input "text" at bounding box center [68, 77] width 83 height 11
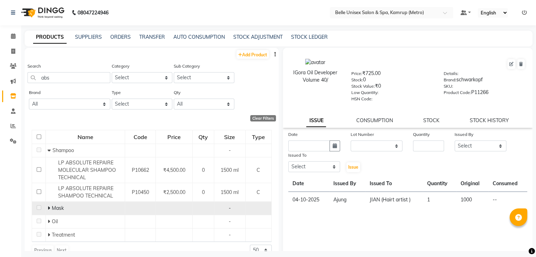
click at [103, 211] on div "Mask" at bounding box center [85, 208] width 75 height 7
click at [58, 211] on span "Mask" at bounding box center [58, 208] width 12 height 6
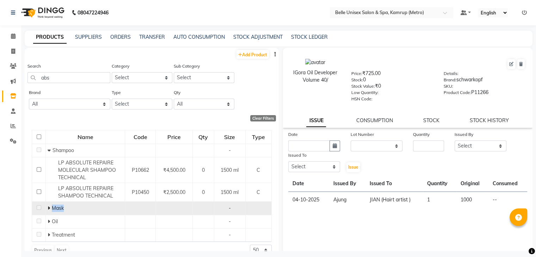
click at [58, 211] on span "Mask" at bounding box center [58, 208] width 12 height 6
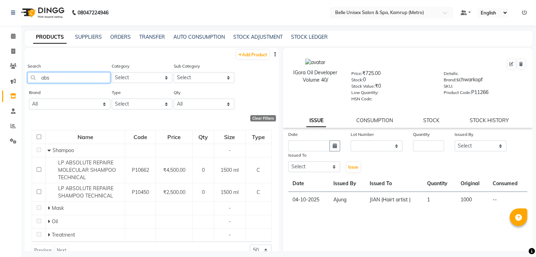
click at [67, 80] on input "abs" at bounding box center [68, 77] width 83 height 11
type input "a"
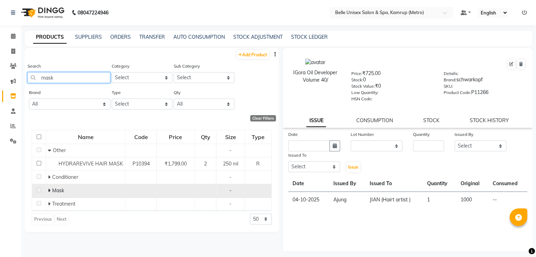
type input "mask"
click at [109, 190] on div "Mask" at bounding box center [85, 190] width 75 height 7
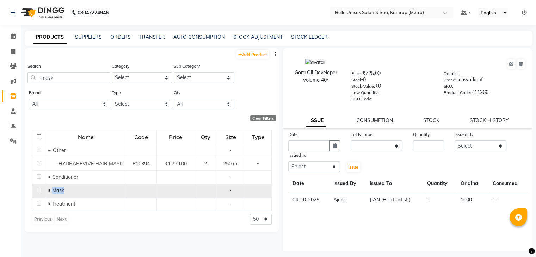
click at [109, 190] on div "Mask" at bounding box center [85, 190] width 75 height 7
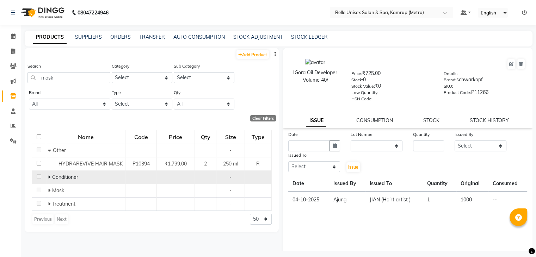
click at [71, 174] on span "Conditioner" at bounding box center [65, 177] width 26 height 6
click at [50, 177] on span at bounding box center [50, 177] width 4 height 6
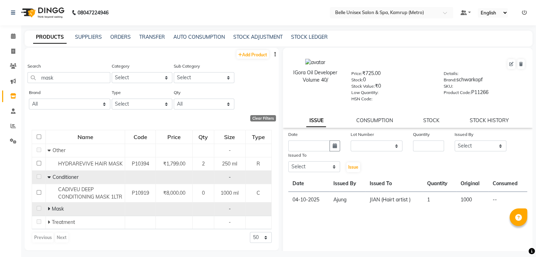
click at [48, 209] on icon at bounding box center [49, 209] width 2 height 5
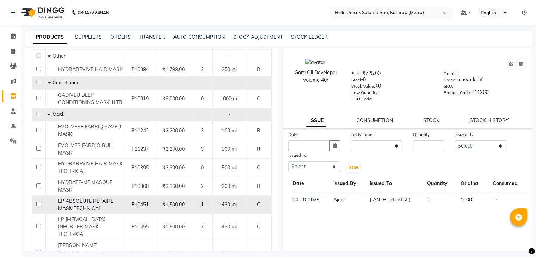
scroll to position [96, 0]
click at [38, 204] on input "checkbox" at bounding box center [38, 203] width 5 height 5
checkbox input "true"
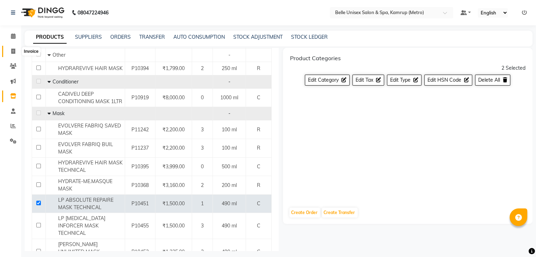
click at [14, 52] on icon at bounding box center [13, 51] width 4 height 5
select select "service"
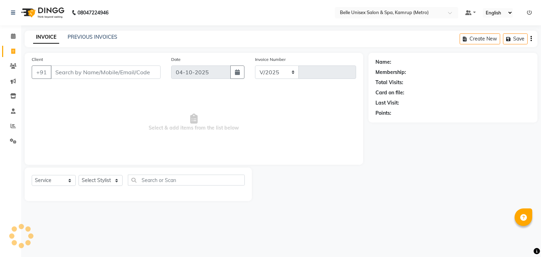
select select "7291"
type input "1333"
click at [13, 98] on icon at bounding box center [13, 95] width 6 height 5
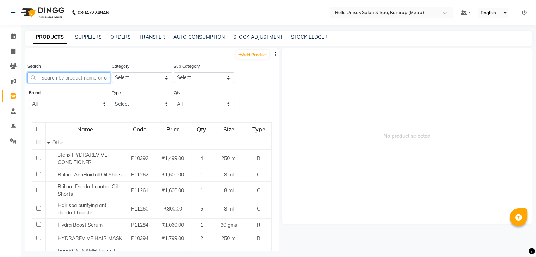
click at [56, 79] on input "text" at bounding box center [68, 77] width 83 height 11
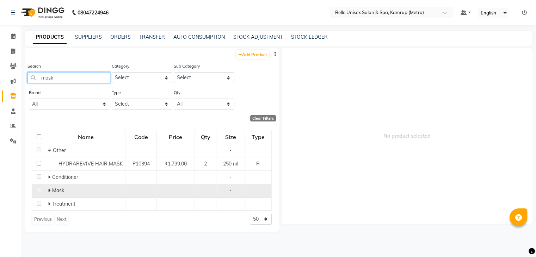
type input "mask"
click at [49, 191] on icon at bounding box center [49, 190] width 2 height 5
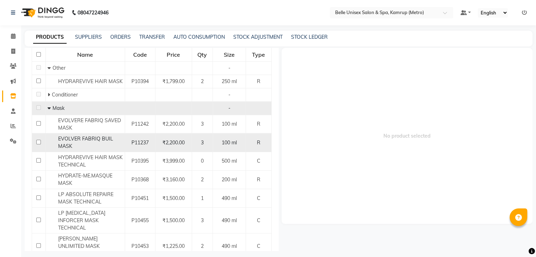
scroll to position [83, 0]
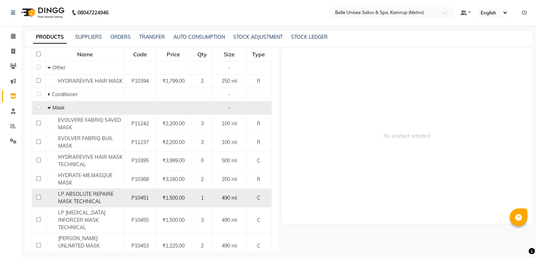
click at [38, 198] on input "checkbox" at bounding box center [38, 197] width 5 height 5
checkbox input "true"
select select
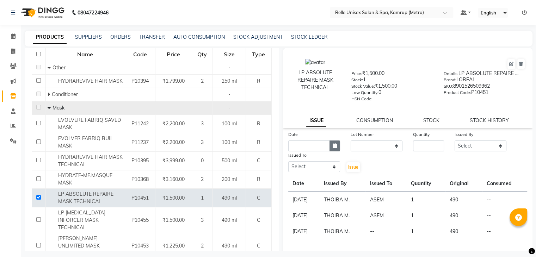
click at [333, 148] on icon "button" at bounding box center [335, 145] width 4 height 5
select select "10"
select select "2025"
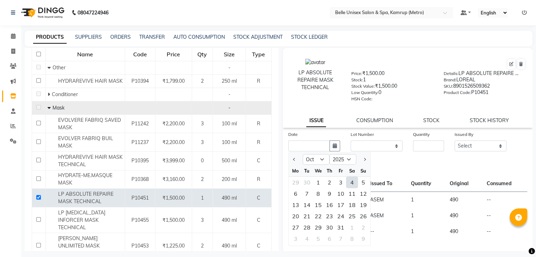
click at [352, 182] on div "4" at bounding box center [352, 182] width 11 height 11
type input "04-10-2025"
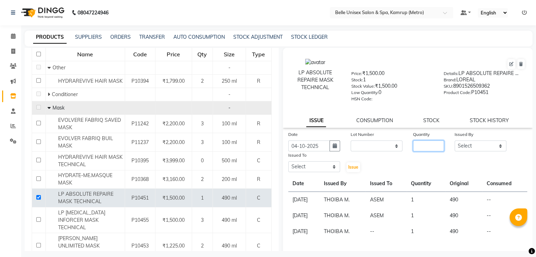
click at [421, 149] on input "number" at bounding box center [428, 146] width 31 height 11
type input "1"
drag, startPoint x: 477, startPoint y: 149, endPoint x: 484, endPoint y: -5, distance: 154.2
click at [484, 0] on html "08047224946 Select Location × Belle Unisex Salon & Spa, Kamrup (Metro) Default …" at bounding box center [268, 128] width 536 height 257
select select "91964"
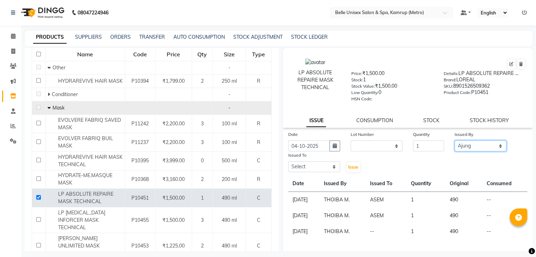
click at [455, 143] on select "Select ABBE Admin id Ajung [PERSON_NAME] UHD [PERSON_NAME] (Manager) ASEM COUNT…" at bounding box center [481, 146] width 52 height 11
drag, startPoint x: 319, startPoint y: 167, endPoint x: 317, endPoint y: 73, distance: 94.8
click at [317, 73] on div "LP ABSOLUTE REPAIRE MASK TECHNICAL Price: ₹1,500.00 Stock: 1 Stock Value: ₹1,50…" at bounding box center [408, 160] width 250 height 224
select select "88545"
click at [288, 164] on select "Select ABBE Admin id Ajung [PERSON_NAME] UHD [PERSON_NAME] (Manager) ASEM COUNT…" at bounding box center [314, 166] width 52 height 11
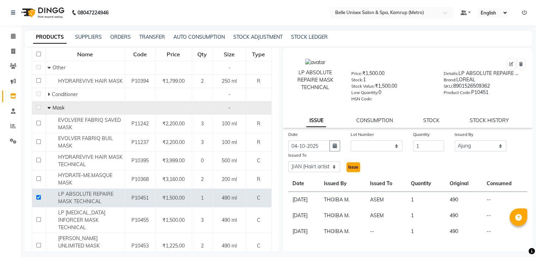
click at [354, 172] on button "Issue" at bounding box center [354, 168] width 14 height 10
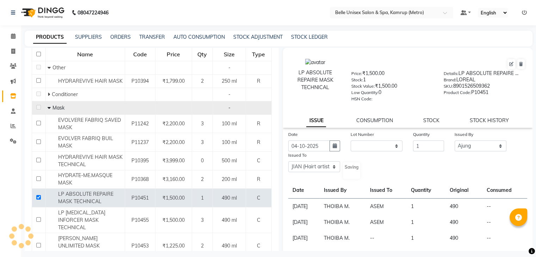
click at [354, 172] on div "Saving" at bounding box center [355, 166] width 21 height 28
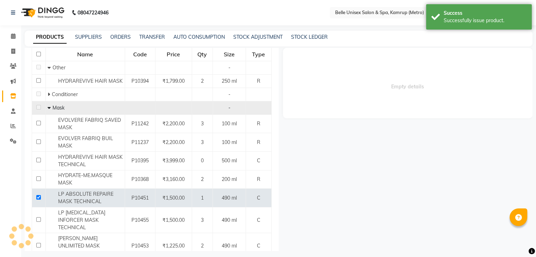
select select
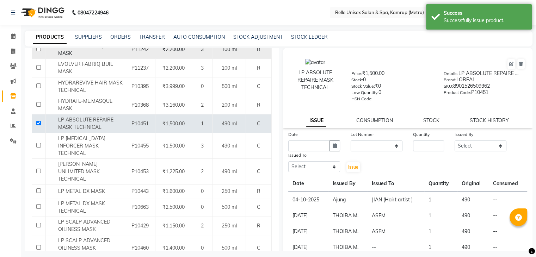
scroll to position [0, 0]
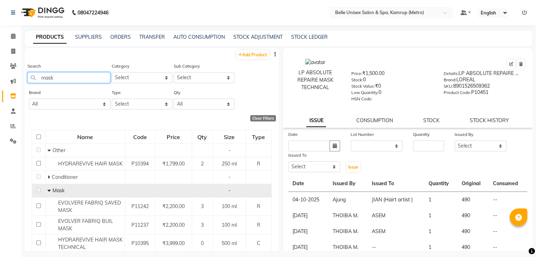
click at [78, 77] on input "mask" at bounding box center [68, 77] width 83 height 11
click at [73, 82] on input "mask" at bounding box center [68, 77] width 83 height 11
type input "m"
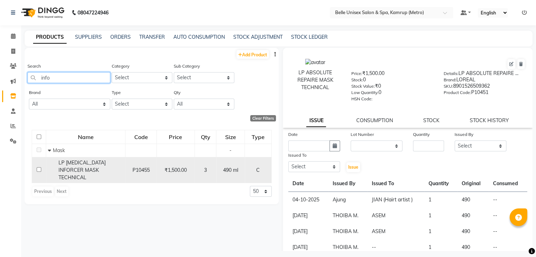
type input "info"
click at [38, 167] on input "checkbox" at bounding box center [39, 169] width 5 height 5
checkbox input "true"
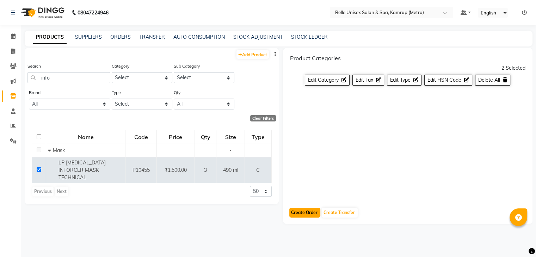
click at [305, 217] on button "Create Order" at bounding box center [304, 213] width 31 height 10
select select "true"
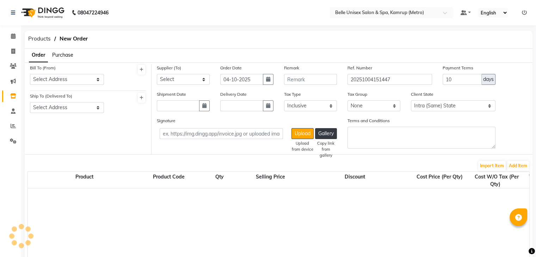
select select "3202"
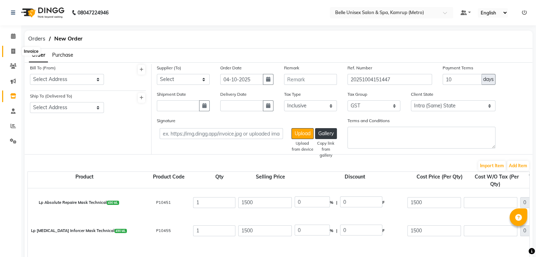
click at [10, 49] on span at bounding box center [13, 52] width 12 height 8
select select "service"
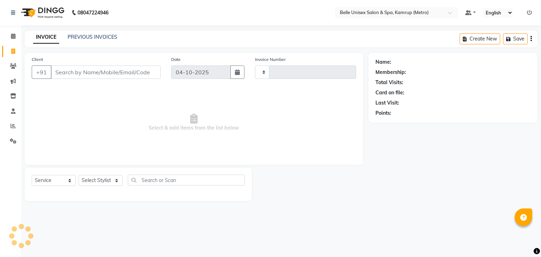
type input "1333"
select select "7291"
click at [15, 94] on icon at bounding box center [13, 95] width 6 height 5
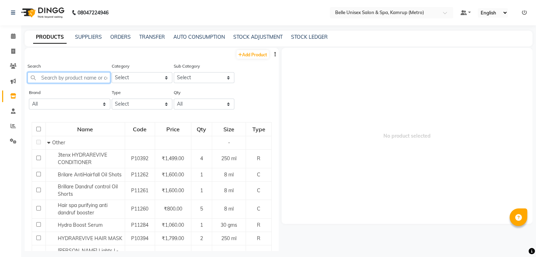
click at [61, 81] on input "text" at bounding box center [68, 77] width 83 height 11
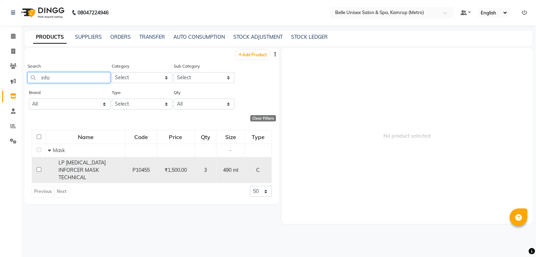
type input "info"
click at [38, 167] on input "checkbox" at bounding box center [39, 169] width 5 height 5
checkbox input "true"
select select
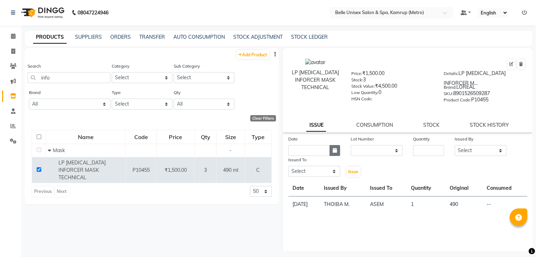
click at [333, 150] on icon "button" at bounding box center [335, 150] width 4 height 5
select select "10"
select select "2025"
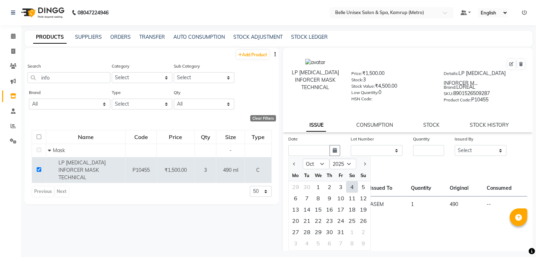
click at [350, 182] on div "4" at bounding box center [352, 187] width 11 height 11
type input "04-10-2025"
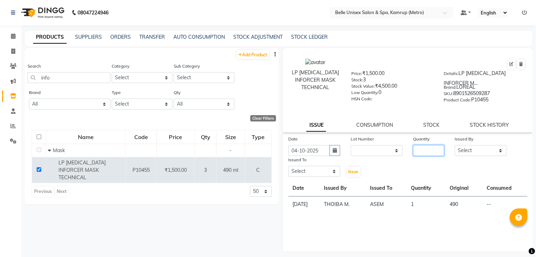
click at [423, 148] on input "number" at bounding box center [428, 150] width 31 height 11
type input "1"
click at [466, 147] on select "Select ABBE Admin id Ajung [PERSON_NAME] UHD [PERSON_NAME] (Manager) ASEM COUNT…" at bounding box center [481, 150] width 52 height 11
select select "91964"
click at [455, 145] on select "Select ABBE Admin id Ajung [PERSON_NAME] UHD [PERSON_NAME] (Manager) ASEM COUNT…" at bounding box center [481, 150] width 52 height 11
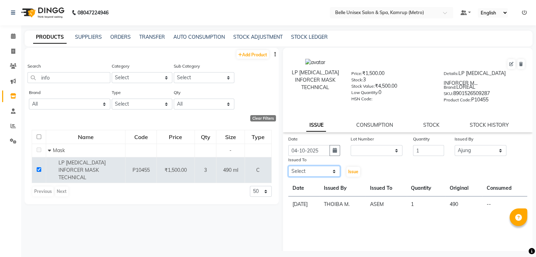
click at [326, 170] on select "Select ABBE Admin id Ajung [PERSON_NAME] UHD [PERSON_NAME] (Manager) ASEM COUNT…" at bounding box center [314, 171] width 52 height 11
select select "88545"
click at [288, 166] on select "Select ABBE Admin id Ajung [PERSON_NAME] UHD [PERSON_NAME] (Manager) ASEM COUNT…" at bounding box center [314, 171] width 52 height 11
click at [355, 169] on span "Issue" at bounding box center [353, 171] width 10 height 5
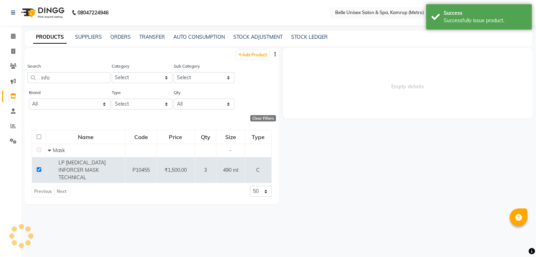
select select
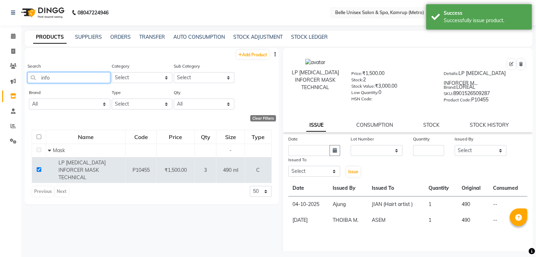
click at [62, 78] on input "info" at bounding box center [68, 77] width 83 height 11
type input "i"
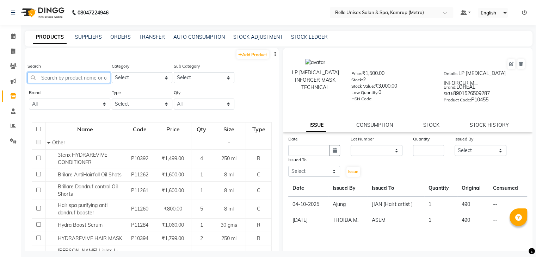
type input "l"
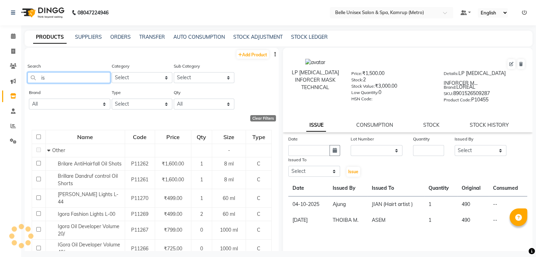
type input "i"
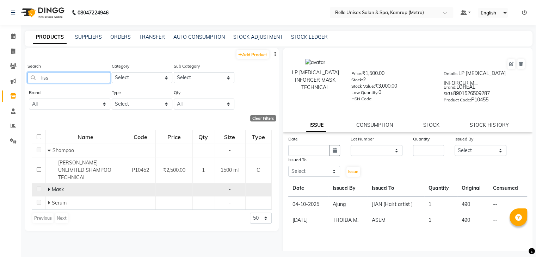
type input "liss"
click at [49, 187] on icon at bounding box center [49, 189] width 2 height 5
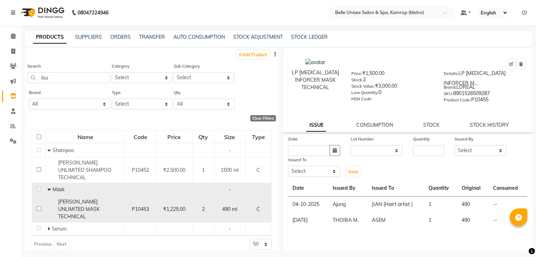
click at [38, 207] on input "checkbox" at bounding box center [39, 209] width 5 height 5
checkbox input "true"
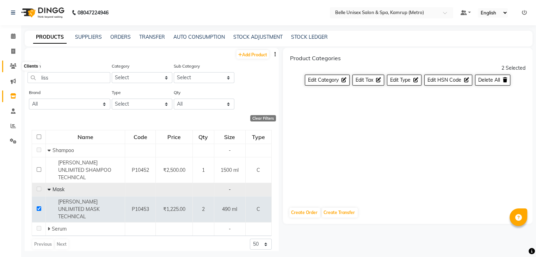
click at [12, 65] on icon at bounding box center [13, 65] width 7 height 5
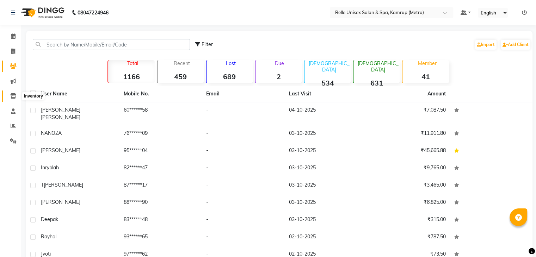
click at [16, 95] on icon at bounding box center [13, 95] width 6 height 5
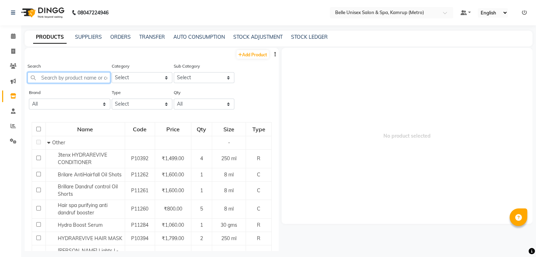
click at [49, 74] on input "text" at bounding box center [68, 77] width 83 height 11
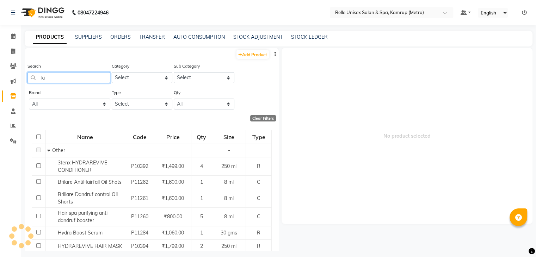
type input "k"
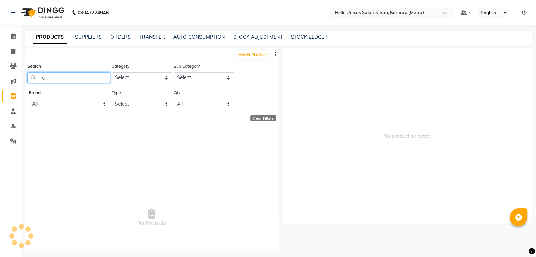
type input "k"
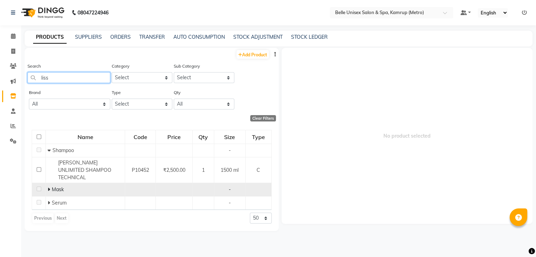
type input "liss"
click at [47, 183] on td "Mask" at bounding box center [85, 189] width 79 height 13
click at [48, 187] on icon at bounding box center [49, 189] width 2 height 5
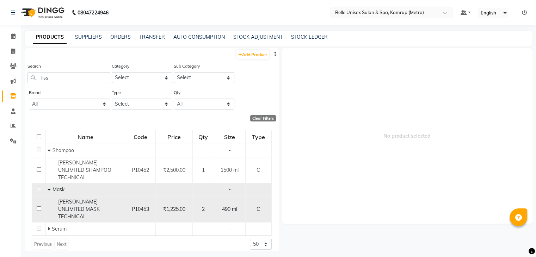
click at [37, 207] on input "checkbox" at bounding box center [39, 209] width 5 height 5
checkbox input "true"
select select
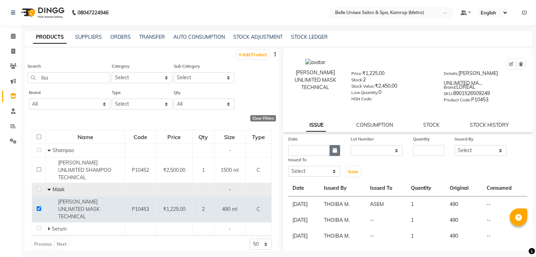
click at [337, 148] on button "button" at bounding box center [335, 150] width 11 height 11
select select "10"
select select "2025"
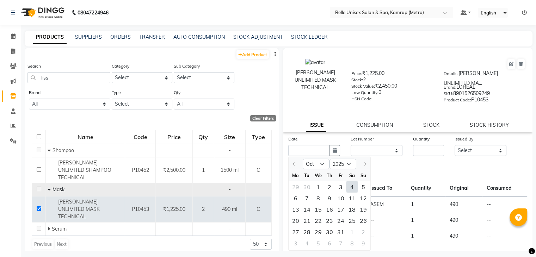
click at [351, 182] on div "4" at bounding box center [352, 187] width 11 height 11
type input "04-10-2025"
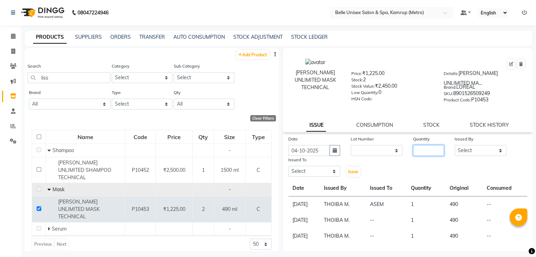
click at [417, 148] on input "number" at bounding box center [428, 150] width 31 height 11
type input "1"
click at [468, 151] on select "Select ABBE Admin id Ajung [PERSON_NAME] UHD [PERSON_NAME] (Manager) ASEM COUNT…" at bounding box center [481, 150] width 52 height 11
select select "91964"
click at [455, 145] on select "Select ABBE Admin id Ajung [PERSON_NAME] UHD [PERSON_NAME] (Manager) ASEM COUNT…" at bounding box center [481, 150] width 52 height 11
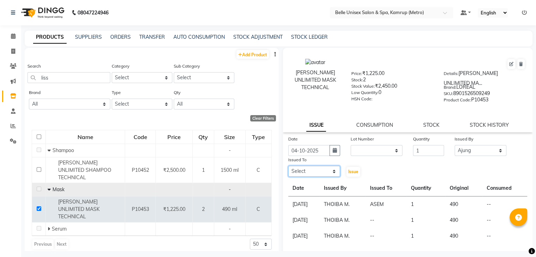
click at [325, 167] on select "Select ABBE Admin id Ajung [PERSON_NAME] UHD [PERSON_NAME] (Manager) ASEM COUNT…" at bounding box center [314, 171] width 52 height 11
select select "88545"
click at [288, 166] on select "Select ABBE Admin id Ajung [PERSON_NAME] UHD [PERSON_NAME] (Manager) ASEM COUNT…" at bounding box center [314, 171] width 52 height 11
click at [354, 169] on span "Issue" at bounding box center [353, 171] width 10 height 5
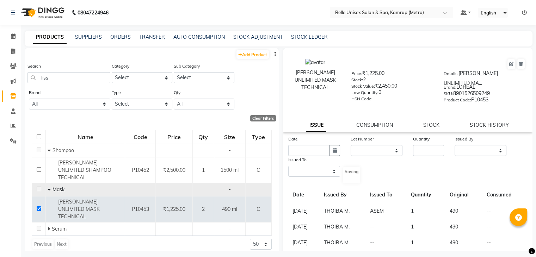
select select
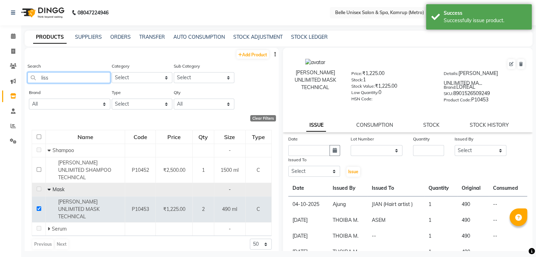
click at [85, 78] on input "liss" at bounding box center [68, 77] width 83 height 11
type input "l"
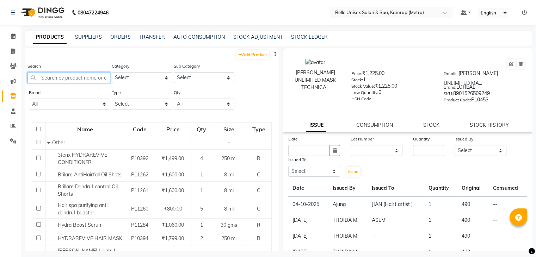
click at [85, 78] on input "text" at bounding box center [68, 77] width 83 height 11
click at [321, 37] on link "STOCK LEDGER" at bounding box center [309, 37] width 37 height 6
select select "all"
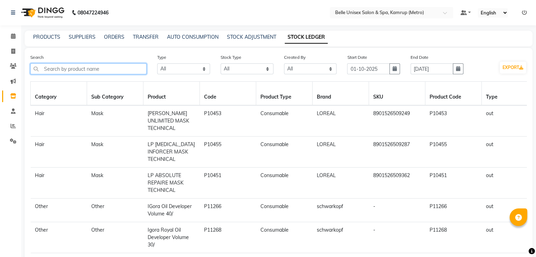
click at [94, 69] on input "text" at bounding box center [88, 68] width 116 height 11
drag, startPoint x: 221, startPoint y: 38, endPoint x: 226, endPoint y: 38, distance: 4.9
click at [226, 38] on div "PRODUCTS SUPPLIERS ORDERS TRANSFER AUTO CONSUMPTION STOCK ADJUSTMENT STOCK LEDG…" at bounding box center [274, 36] width 499 height 7
click at [240, 38] on link "STOCK ADJUSTMENT" at bounding box center [251, 37] width 49 height 6
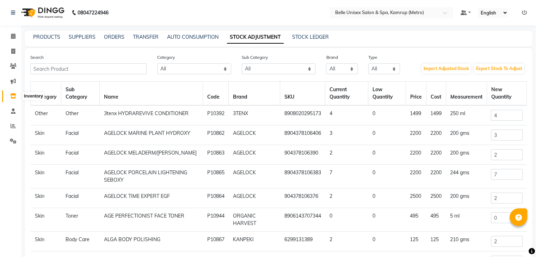
click at [12, 95] on icon at bounding box center [13, 95] width 6 height 5
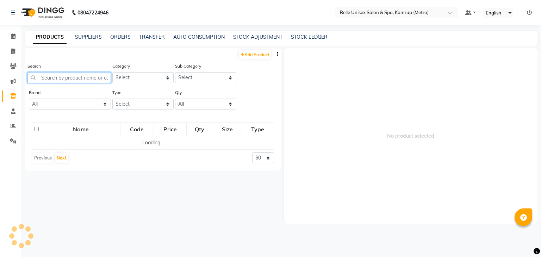
click at [59, 81] on input "text" at bounding box center [69, 77] width 84 height 11
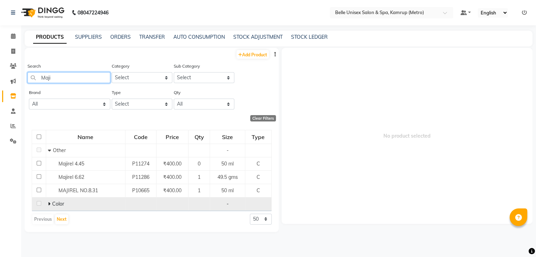
type input "Maji"
click at [50, 205] on icon at bounding box center [49, 204] width 2 height 5
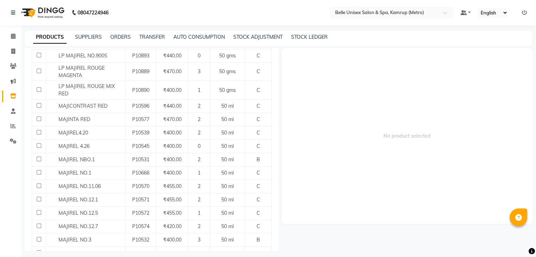
scroll to position [269, 0]
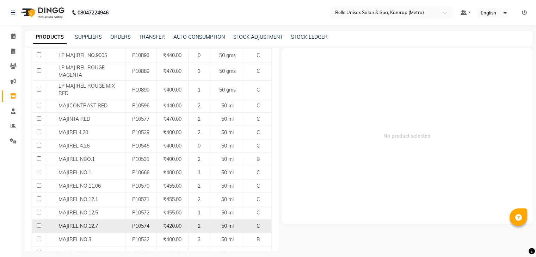
click at [38, 225] on input "checkbox" at bounding box center [39, 225] width 5 height 5
checkbox input "true"
select select
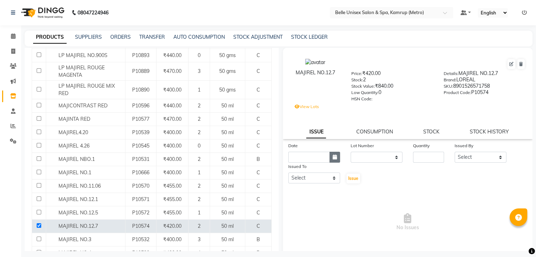
click at [333, 160] on icon "button" at bounding box center [335, 157] width 4 height 5
select select "10"
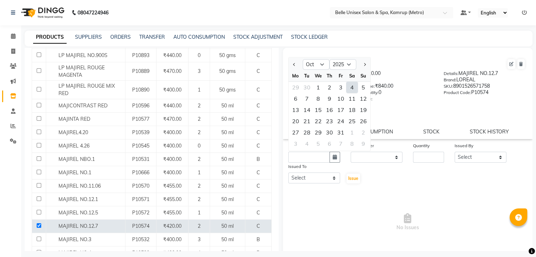
click at [352, 90] on div "4" at bounding box center [352, 87] width 11 height 11
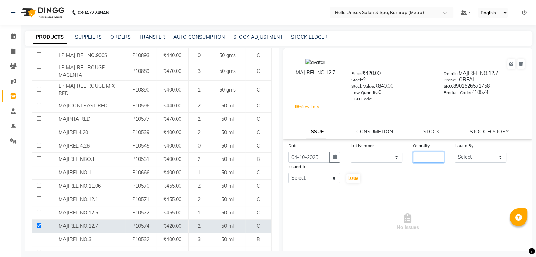
click at [424, 160] on input "number" at bounding box center [428, 157] width 31 height 11
click at [460, 162] on select "Select ABBE Admin id Ajung [PERSON_NAME] UHD [PERSON_NAME] (Manager) ASEM COUNT…" at bounding box center [481, 157] width 52 height 11
click at [455, 155] on select "Select ABBE Admin id Ajung [PERSON_NAME] UHD [PERSON_NAME] (Manager) ASEM COUNT…" at bounding box center [481, 157] width 52 height 11
drag, startPoint x: 319, startPoint y: 177, endPoint x: 311, endPoint y: 62, distance: 115.6
click at [311, 62] on div "MAJIREL NO.12.7 Price: ₹420.00 Stock: 2 Stock Value: ₹840.00 Low Quantity: 0 HS…" at bounding box center [408, 165] width 250 height 235
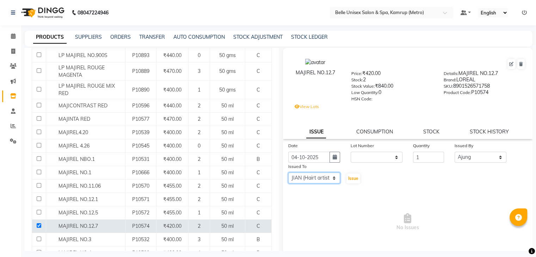
click at [288, 176] on select "Select ABBE Admin id Ajung [PERSON_NAME] UHD [PERSON_NAME] (Manager) ASEM COUNT…" at bounding box center [314, 178] width 52 height 11
click at [352, 178] on button "Issue" at bounding box center [354, 179] width 14 height 10
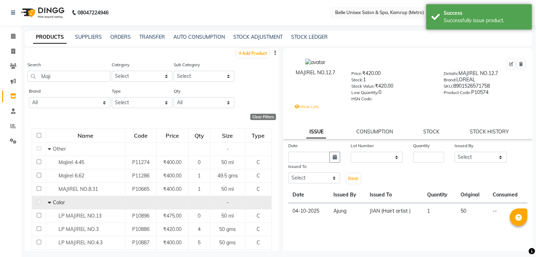
scroll to position [0, 0]
click at [13, 50] on icon at bounding box center [13, 51] width 4 height 5
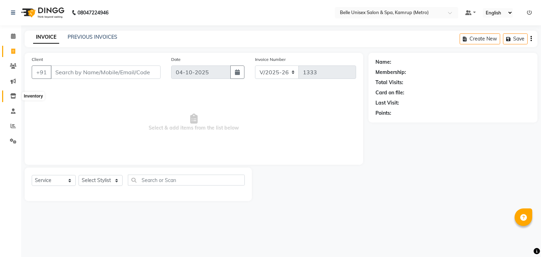
click at [8, 98] on span at bounding box center [13, 96] width 12 height 8
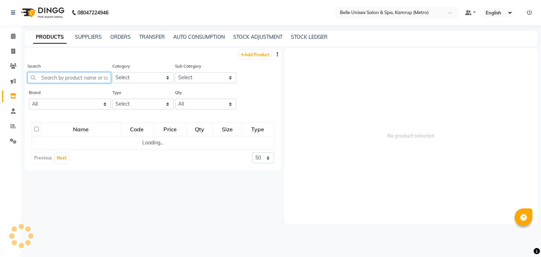
click at [50, 76] on input "text" at bounding box center [69, 77] width 84 height 11
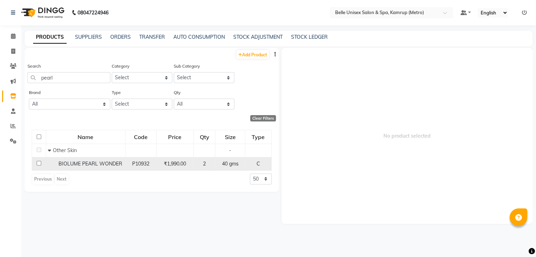
click at [39, 163] on input "checkbox" at bounding box center [39, 163] width 5 height 5
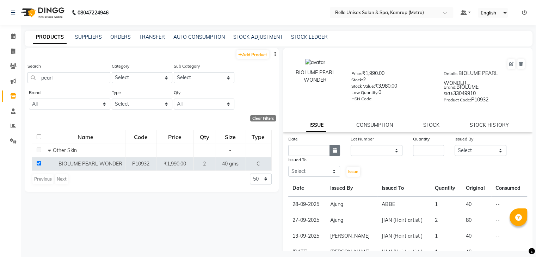
click at [334, 153] on icon "button" at bounding box center [335, 150] width 4 height 5
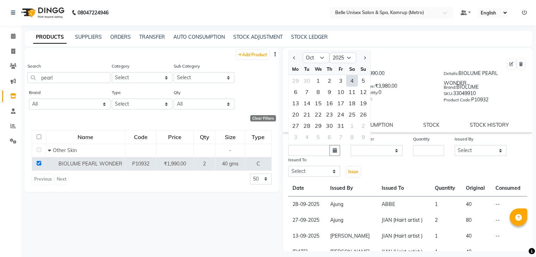
click at [351, 81] on div "4" at bounding box center [352, 80] width 11 height 11
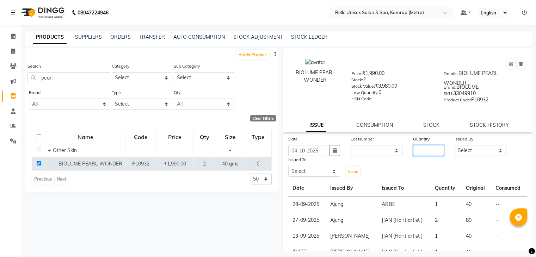
click at [433, 150] on input "number" at bounding box center [428, 150] width 31 height 11
click at [464, 154] on select "Select ABBE Admin id Ajung [PERSON_NAME] UHD [PERSON_NAME] (Manager) ASEM COUNT…" at bounding box center [481, 150] width 52 height 11
click at [455, 147] on select "Select ABBE Admin id Ajung [PERSON_NAME] UHD [PERSON_NAME] (Manager) ASEM COUNT…" at bounding box center [481, 150] width 52 height 11
click at [313, 171] on select "Select ABBE Admin id Ajung [PERSON_NAME] UHD [PERSON_NAME] (Manager) ASEM COUNT…" at bounding box center [314, 171] width 52 height 11
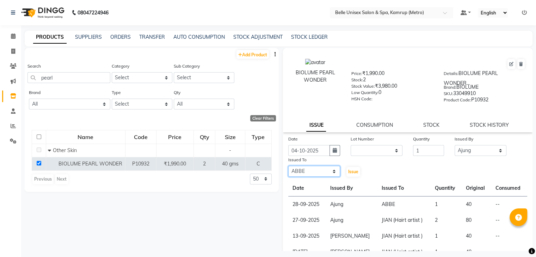
click at [288, 168] on select "Select ABBE Admin id Ajung [PERSON_NAME] UHD [PERSON_NAME] (Manager) ASEM COUNT…" at bounding box center [314, 171] width 52 height 11
click at [348, 174] on span "Issue" at bounding box center [353, 171] width 10 height 5
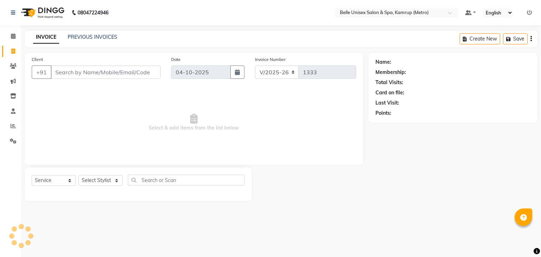
select select "7291"
click at [59, 182] on select "Select Service Product Membership Package Voucher Prepaid Gift Card" at bounding box center [54, 180] width 44 height 11
select select "product"
click at [32, 176] on select "Select Service Product Membership Package Voucher Prepaid Gift Card" at bounding box center [54, 180] width 44 height 11
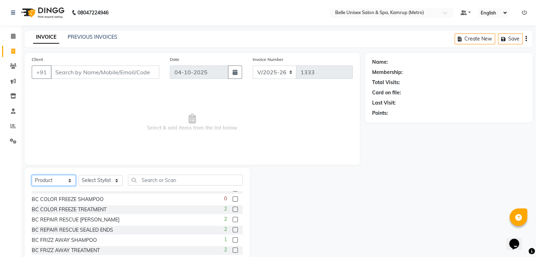
scroll to position [109, 0]
click at [108, 217] on div "BC REPAIR RESCUE SHAMPOO 2" at bounding box center [137, 220] width 211 height 9
